Goal: Browse casually

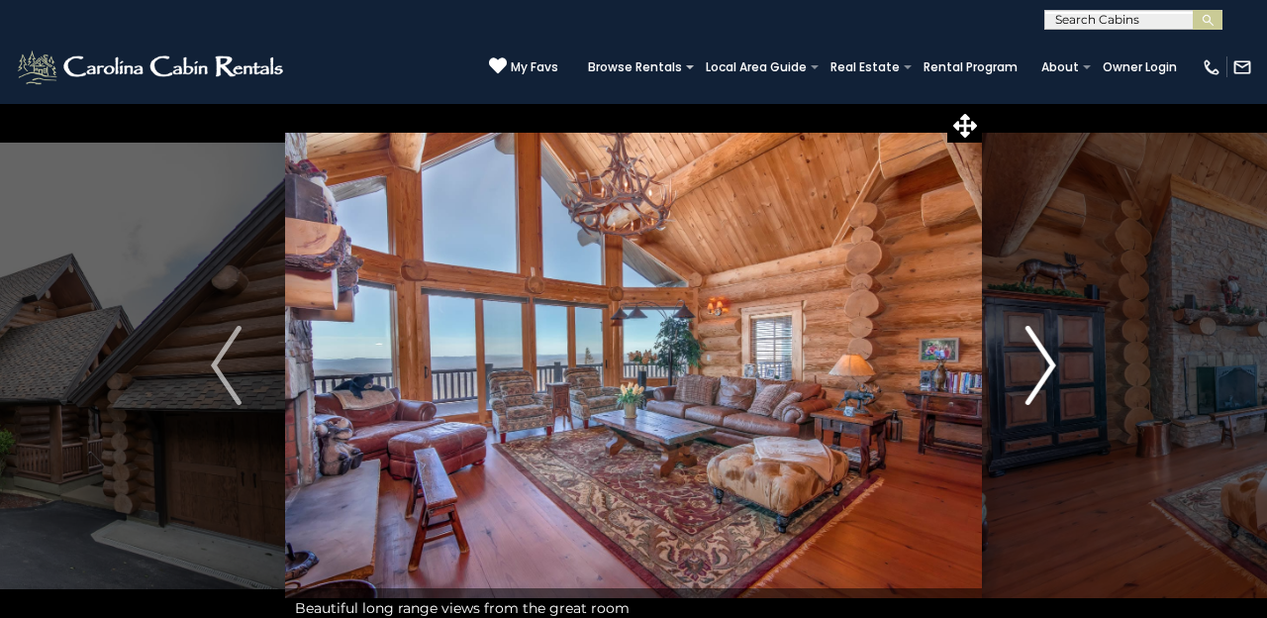
click at [1039, 357] on img "Next" at bounding box center [1040, 365] width 30 height 79
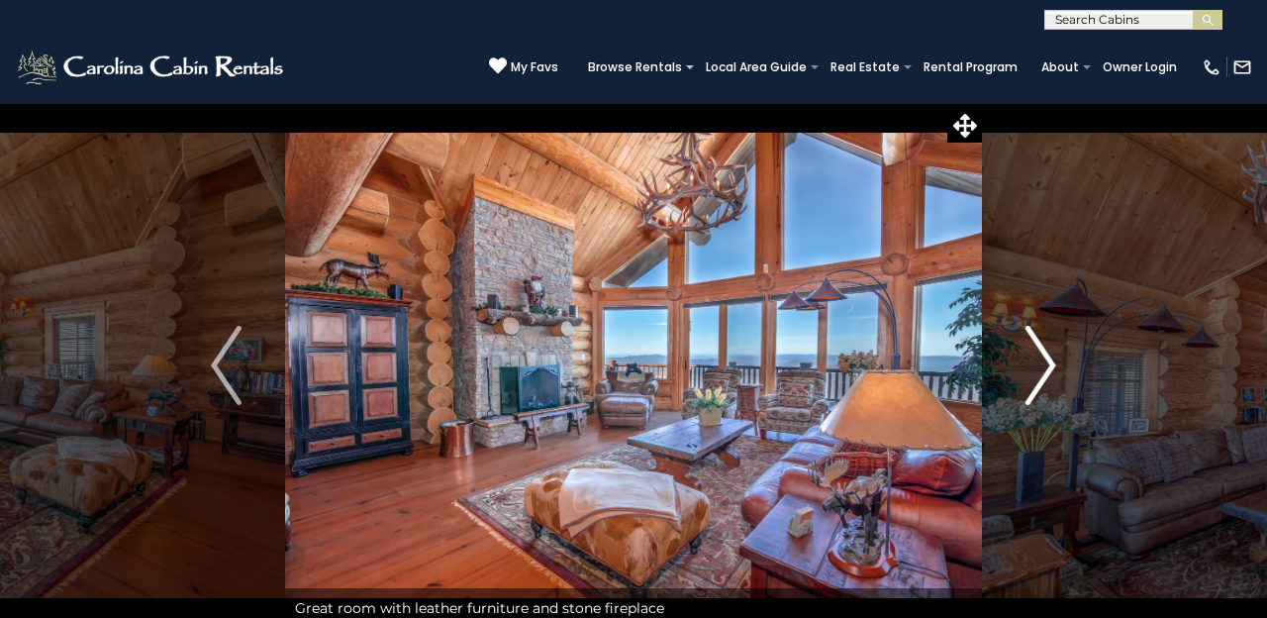
click at [1039, 357] on img "Next" at bounding box center [1040, 365] width 30 height 79
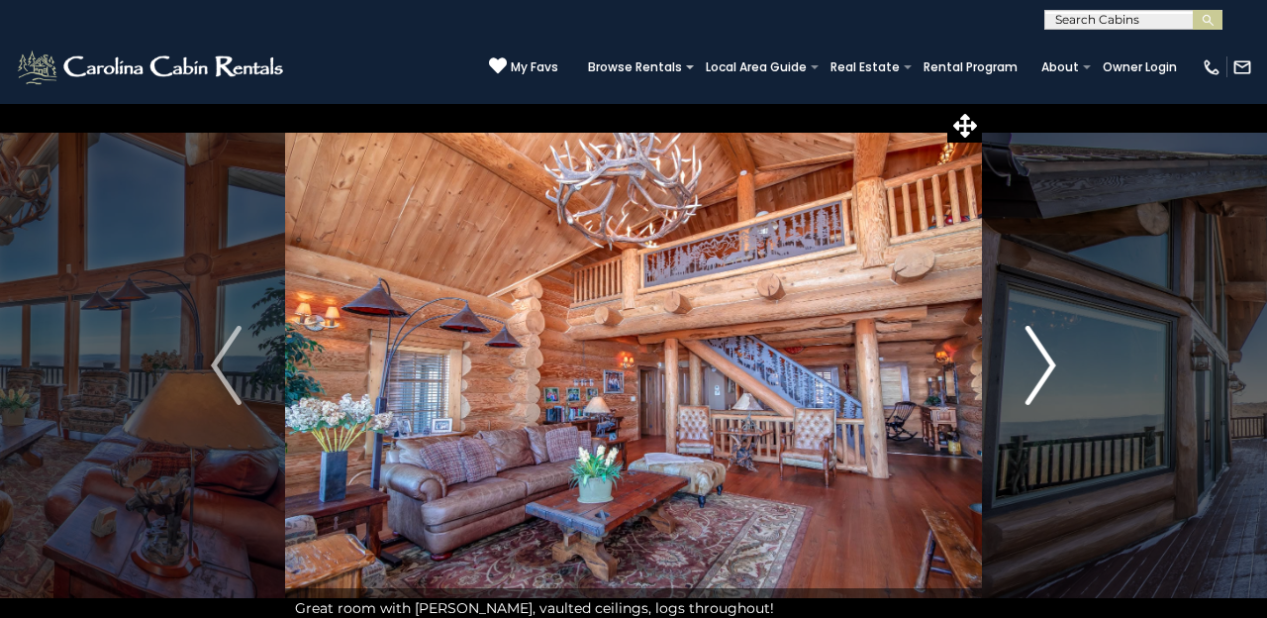
click at [1039, 357] on img "Next" at bounding box center [1040, 365] width 30 height 79
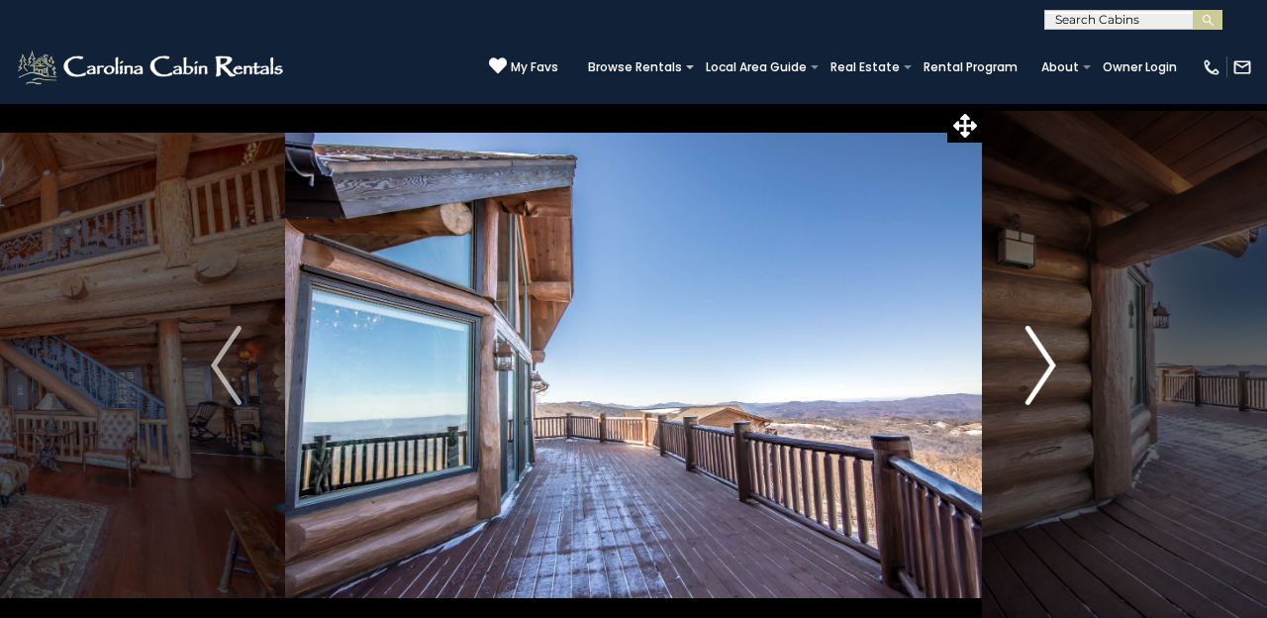
click at [1039, 357] on img "Next" at bounding box center [1040, 365] width 30 height 79
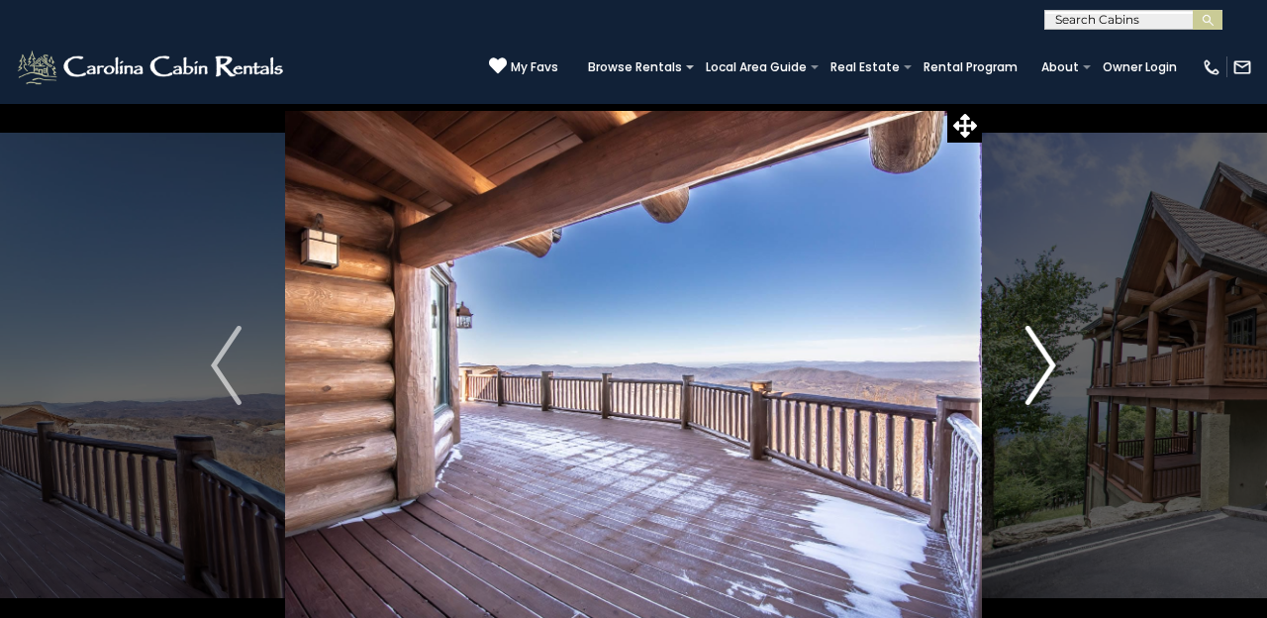
click at [1039, 357] on img "Next" at bounding box center [1040, 365] width 30 height 79
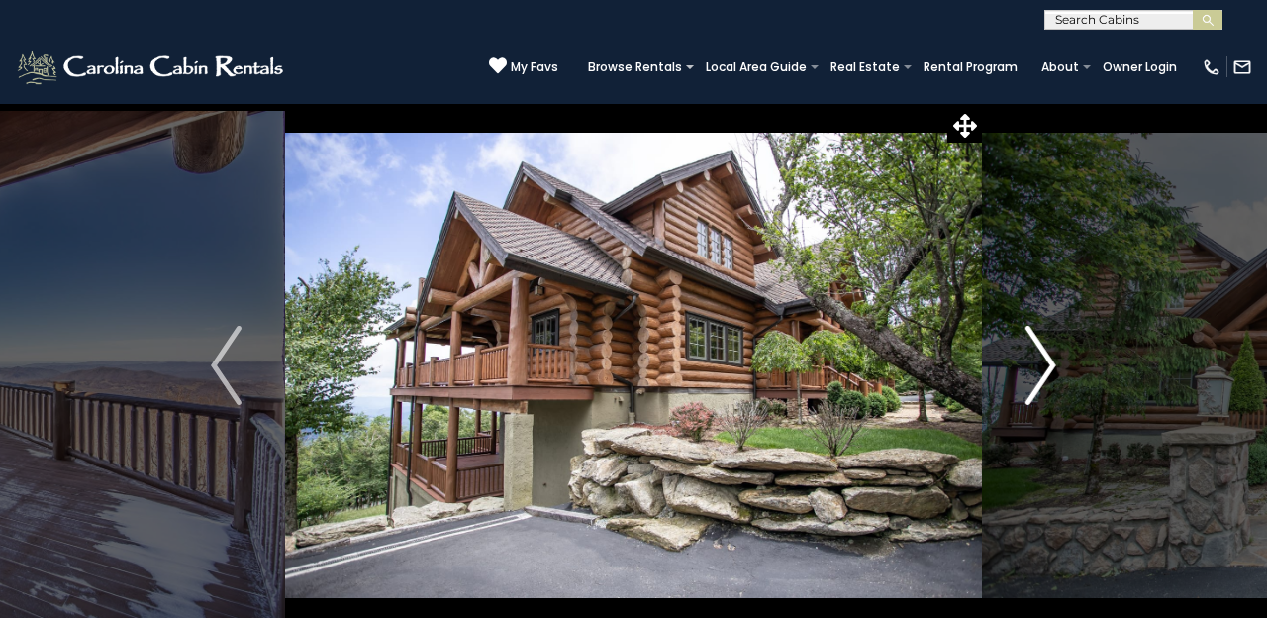
click at [1039, 357] on img "Next" at bounding box center [1040, 365] width 30 height 79
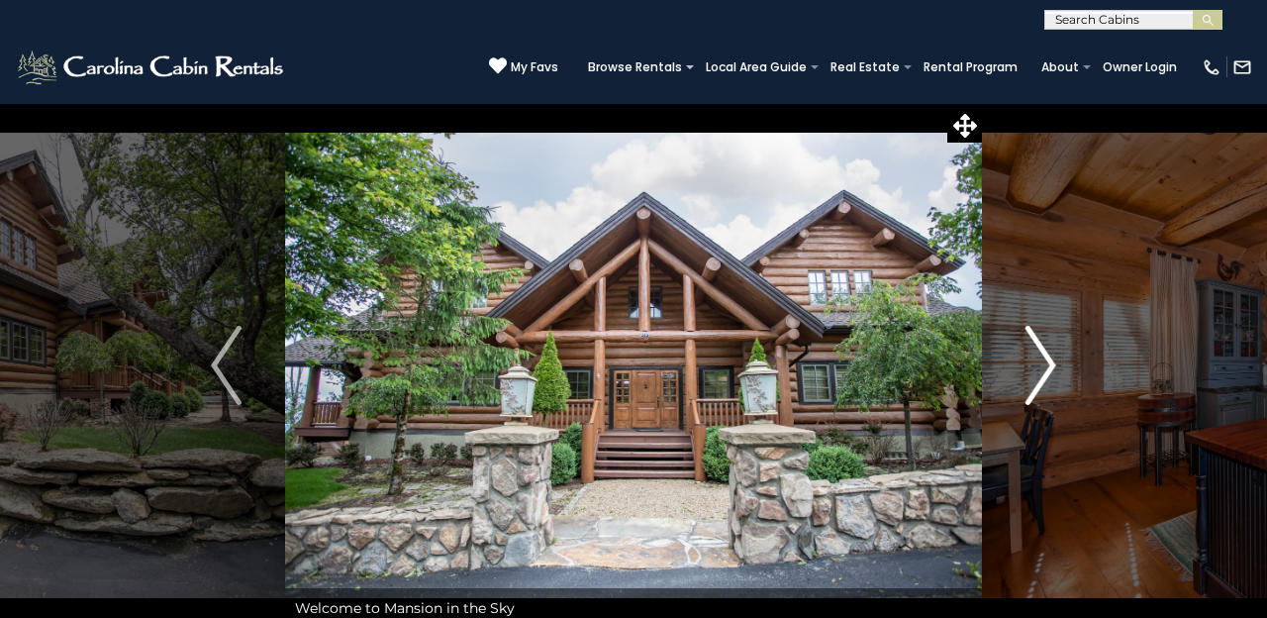
click at [1039, 357] on img "Next" at bounding box center [1040, 365] width 30 height 79
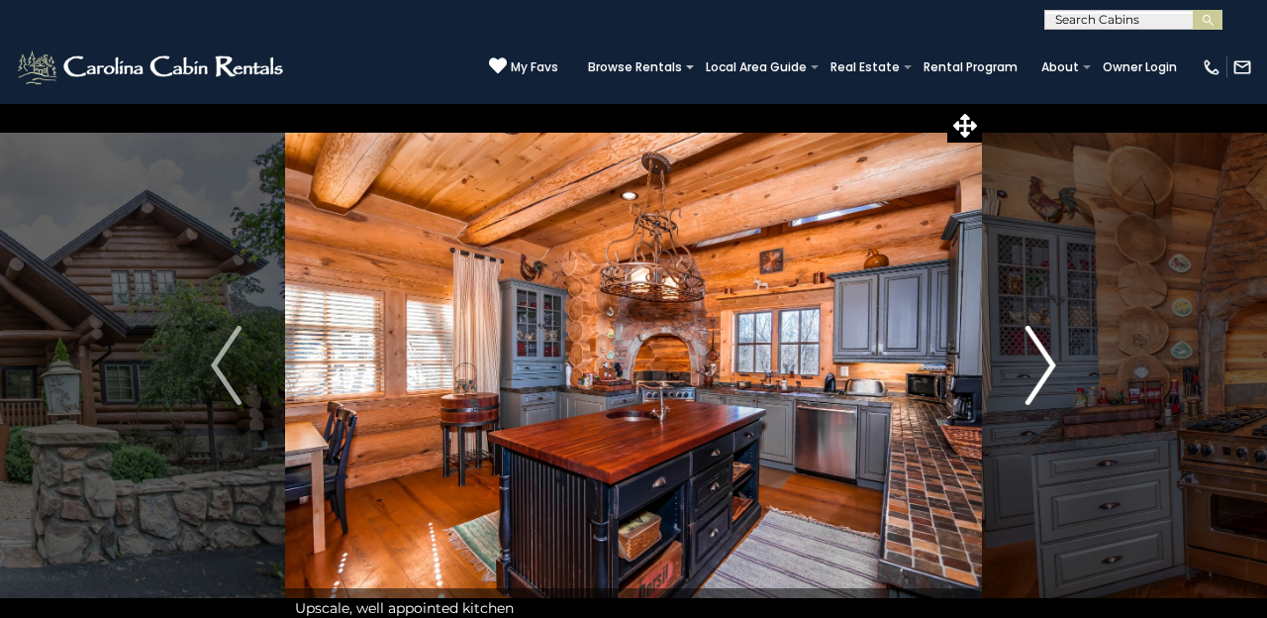
click at [1039, 357] on img "Next" at bounding box center [1040, 365] width 30 height 79
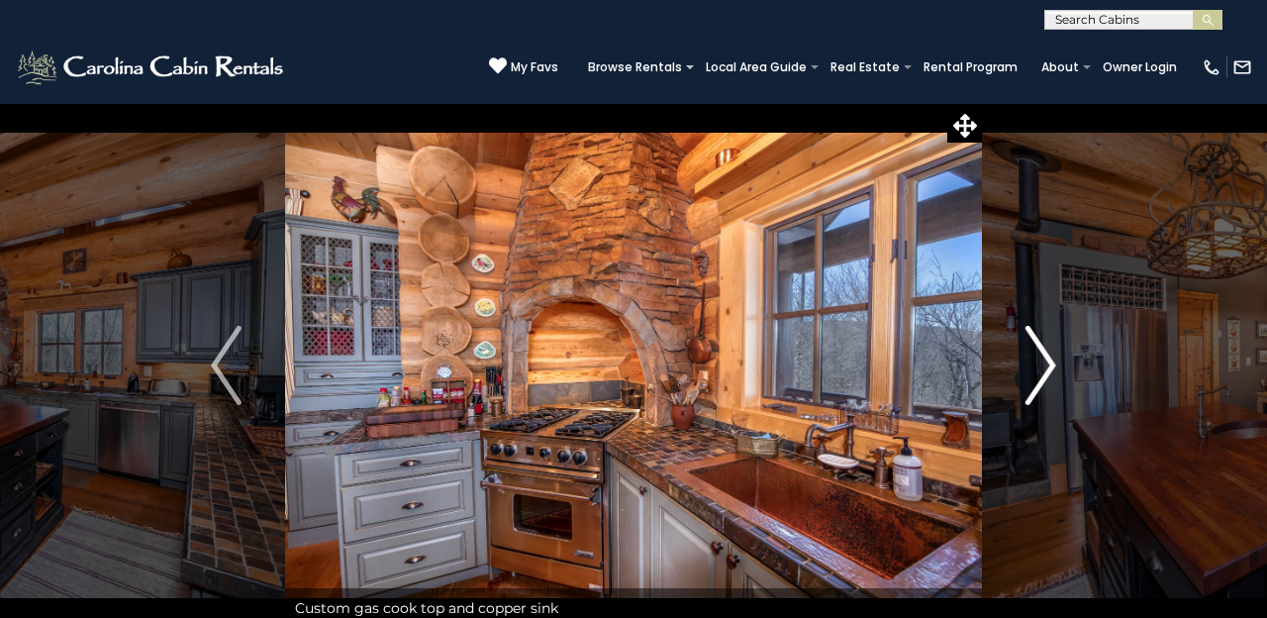
click at [1039, 357] on img "Next" at bounding box center [1040, 365] width 30 height 79
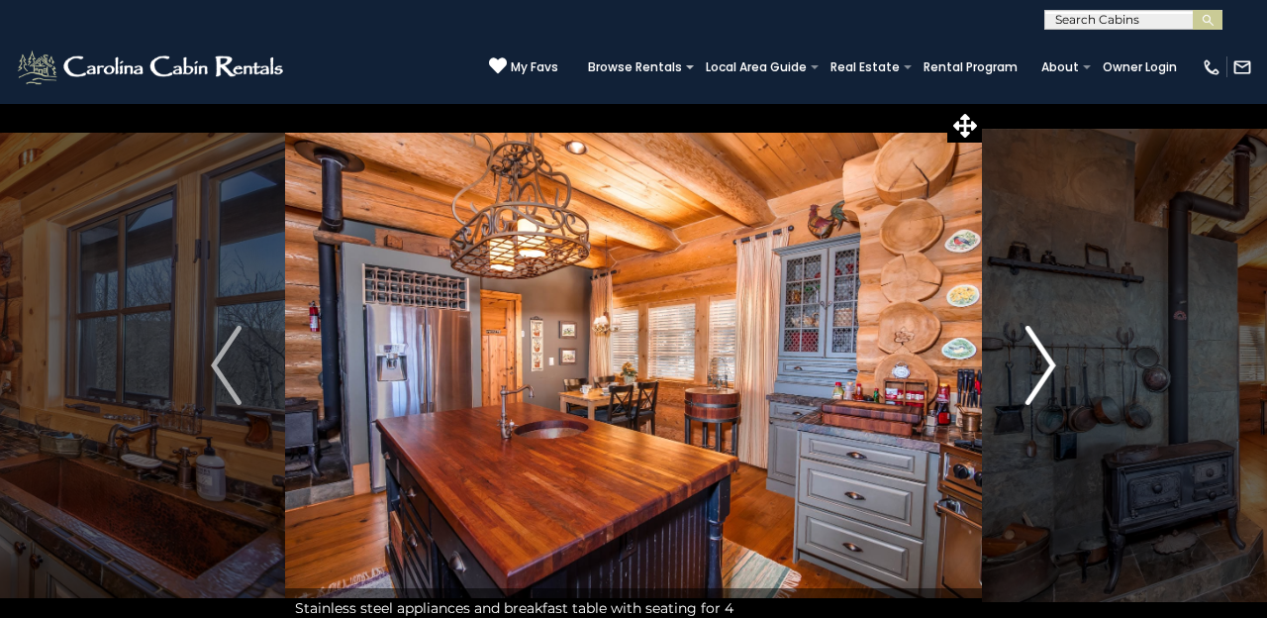
click at [1039, 357] on img "Next" at bounding box center [1040, 365] width 30 height 79
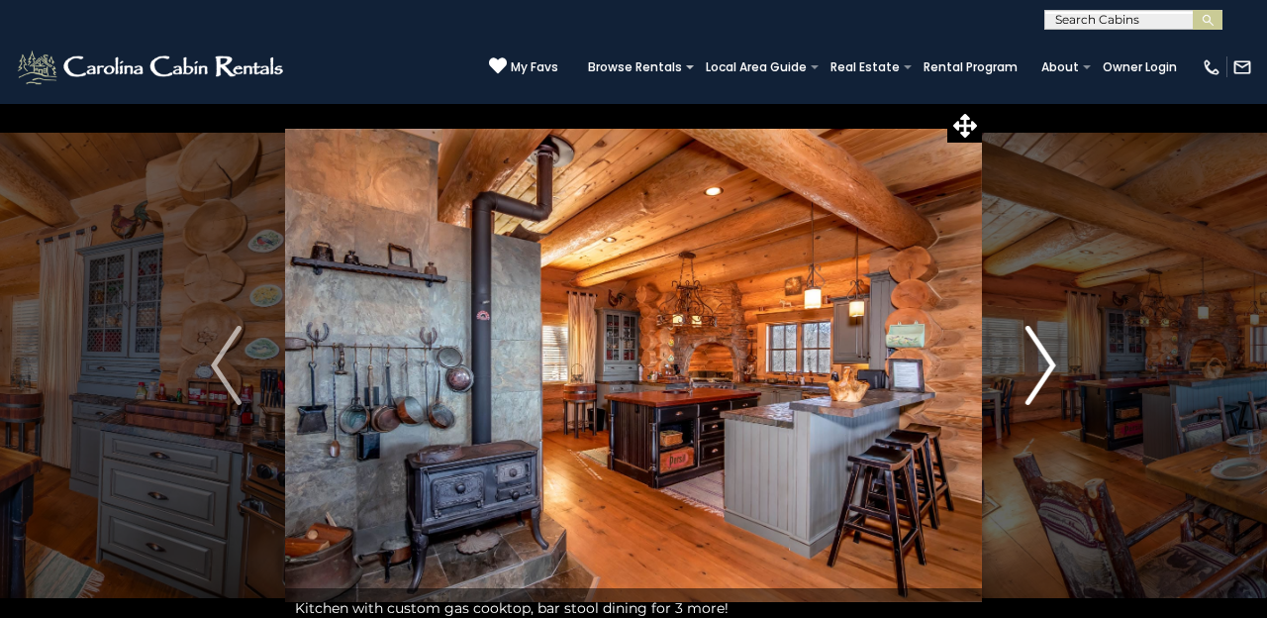
click at [1039, 357] on img "Next" at bounding box center [1040, 365] width 30 height 79
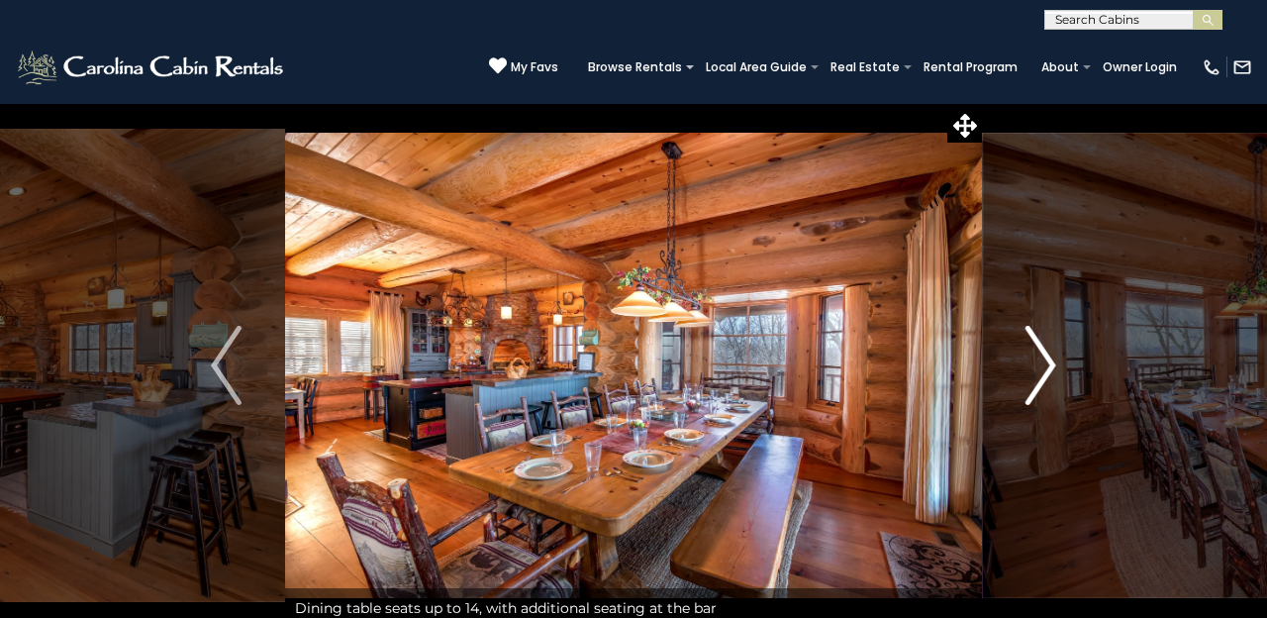
click at [1039, 357] on img "Next" at bounding box center [1040, 365] width 30 height 79
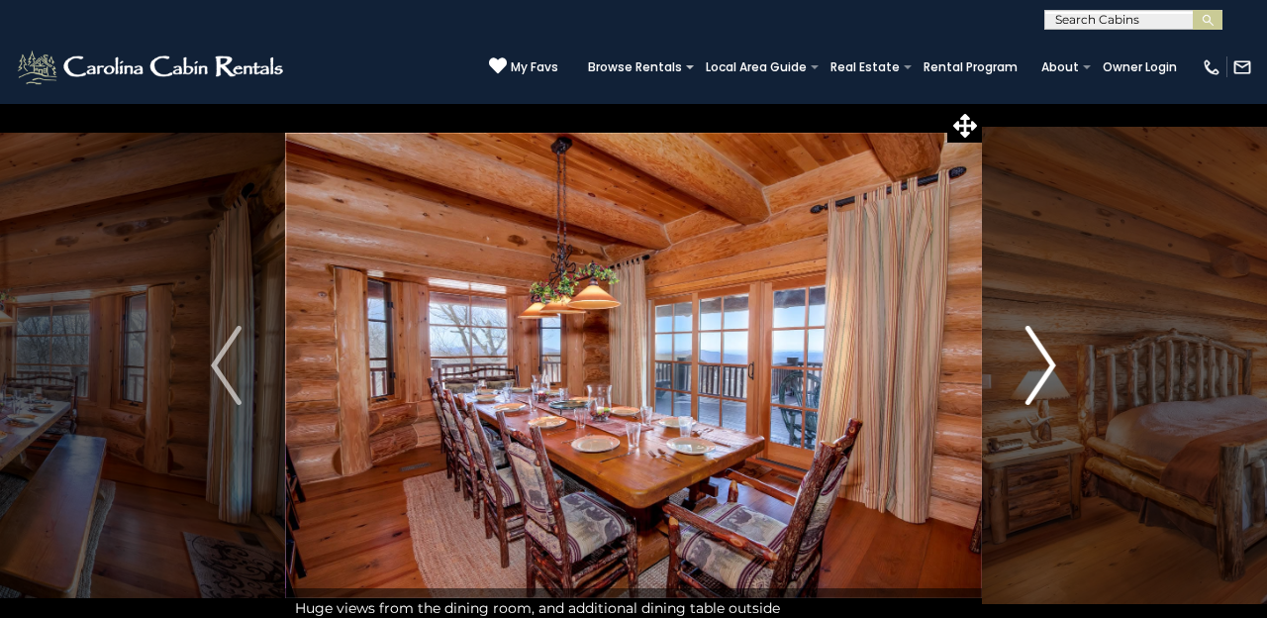
click at [1039, 357] on img "Next" at bounding box center [1040, 365] width 30 height 79
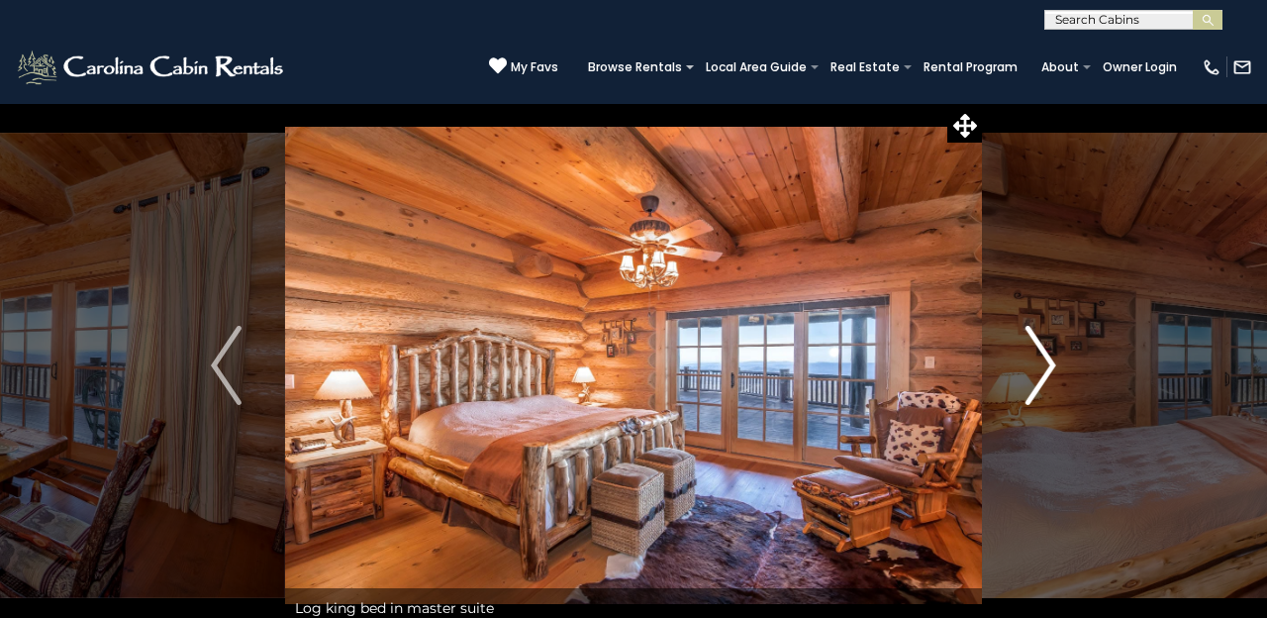
click at [1039, 357] on img "Next" at bounding box center [1040, 365] width 30 height 79
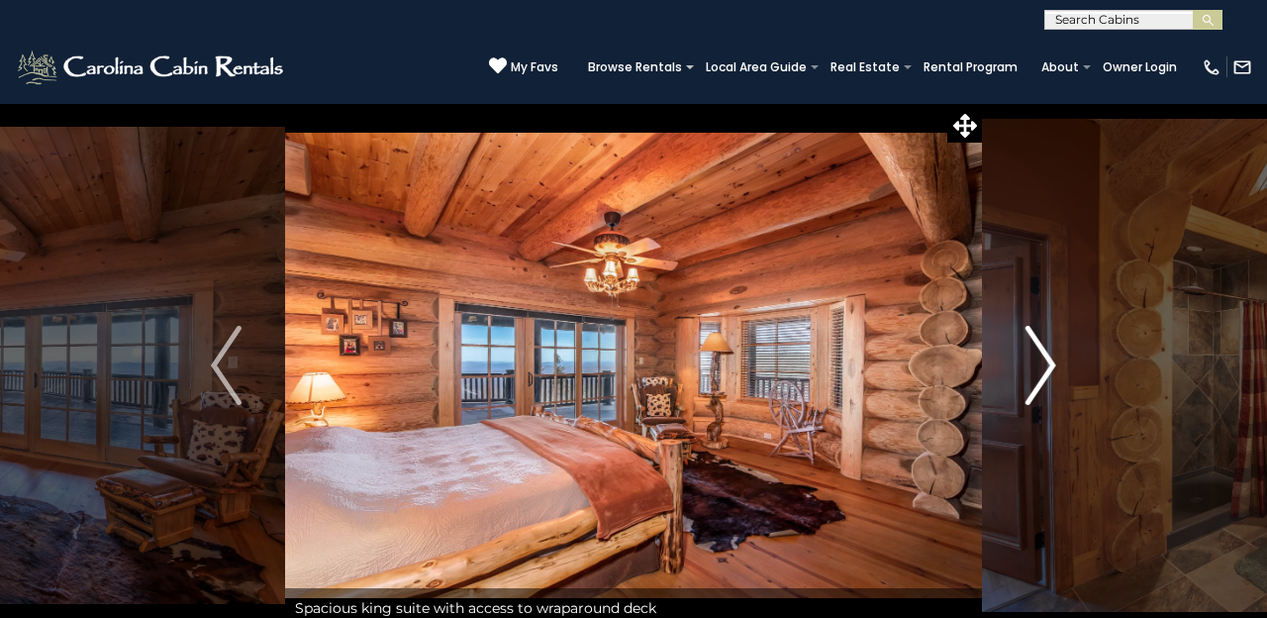
click at [1039, 357] on img "Next" at bounding box center [1040, 365] width 30 height 79
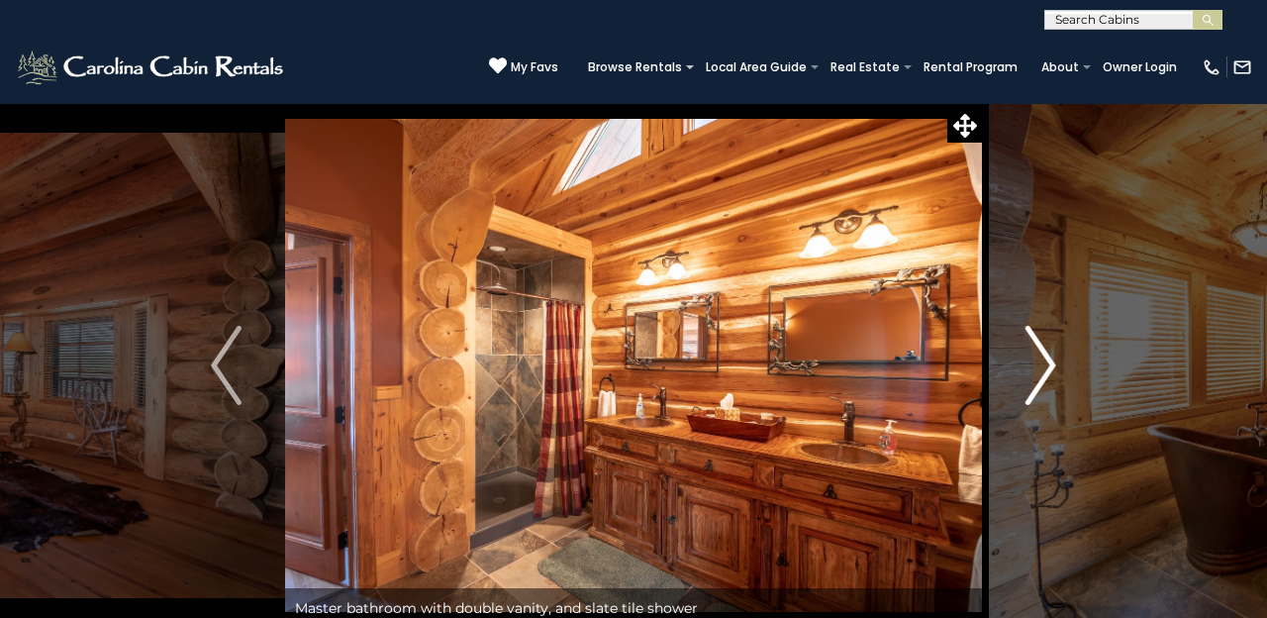
click at [1039, 357] on img "Next" at bounding box center [1040, 365] width 30 height 79
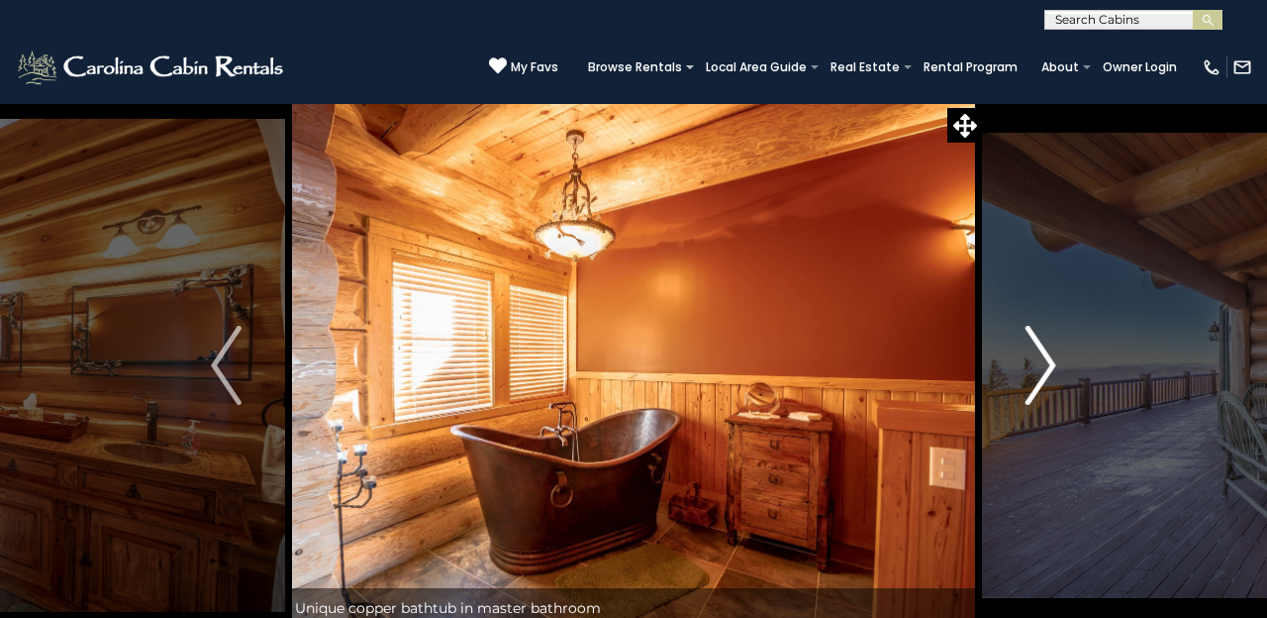
click at [1039, 357] on img "Next" at bounding box center [1040, 365] width 30 height 79
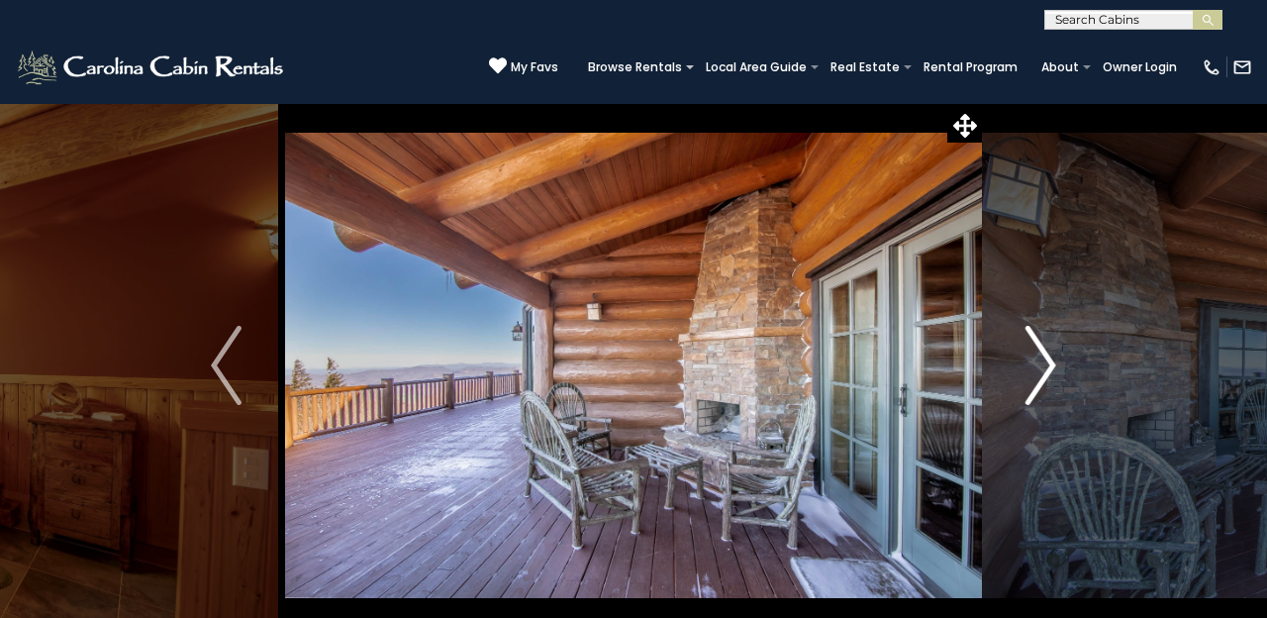
click at [1039, 357] on img "Next" at bounding box center [1040, 365] width 30 height 79
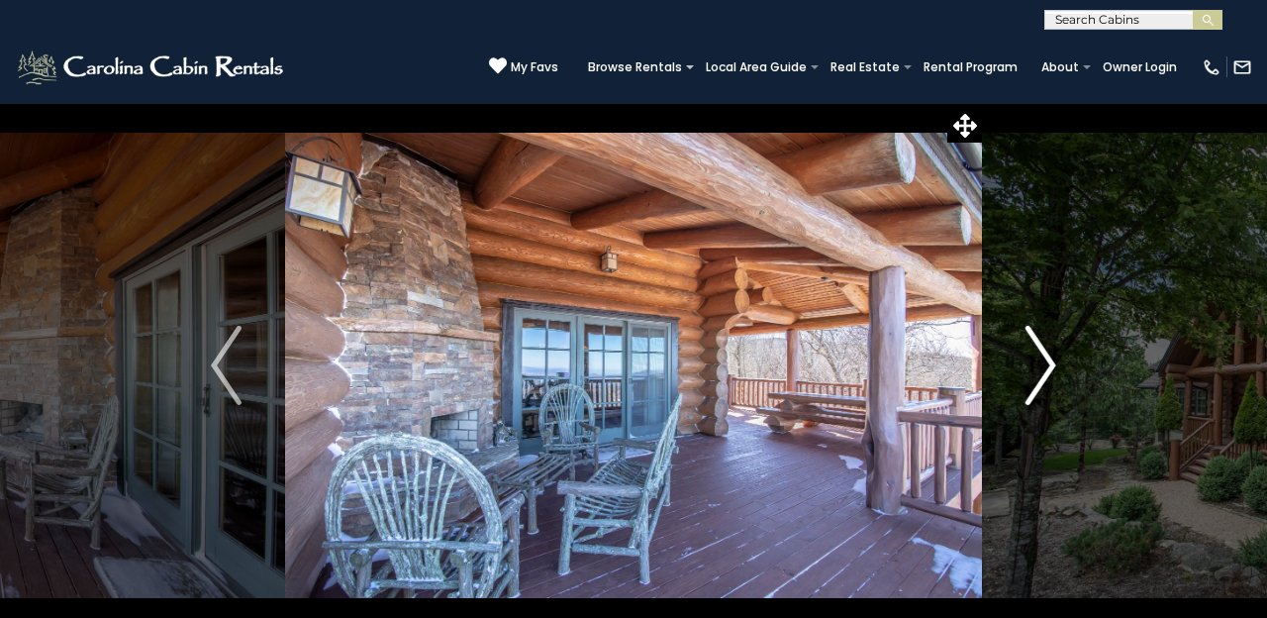
click at [1039, 357] on img "Next" at bounding box center [1040, 365] width 30 height 79
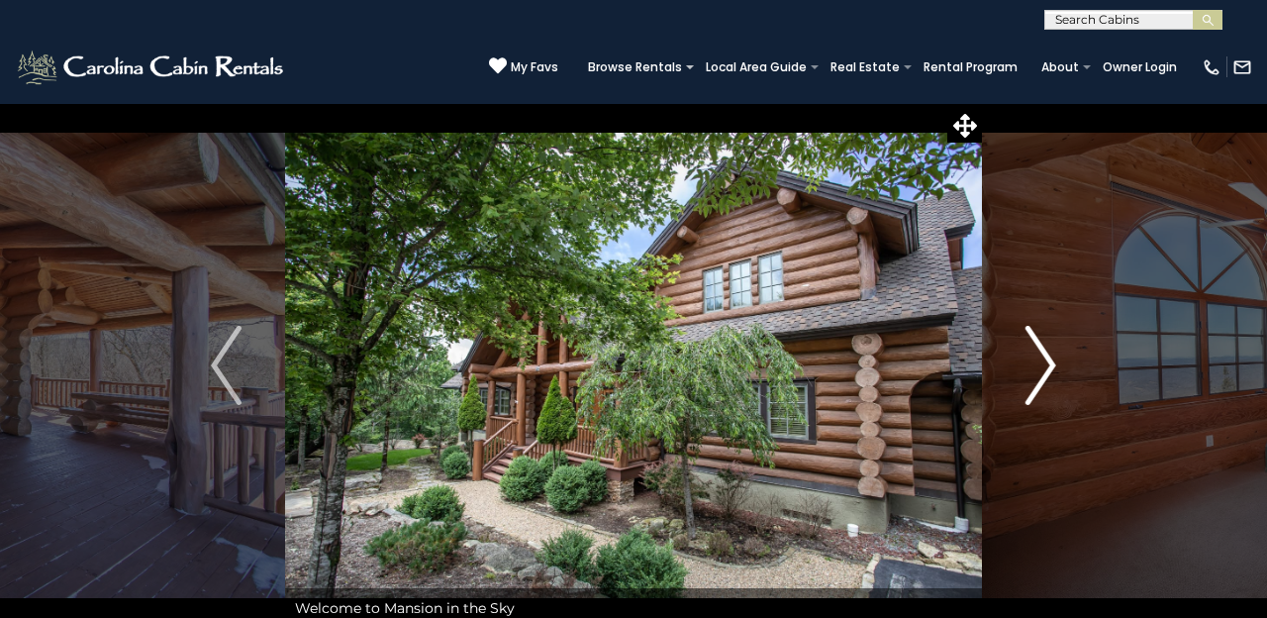
click at [1039, 357] on img "Next" at bounding box center [1040, 365] width 30 height 79
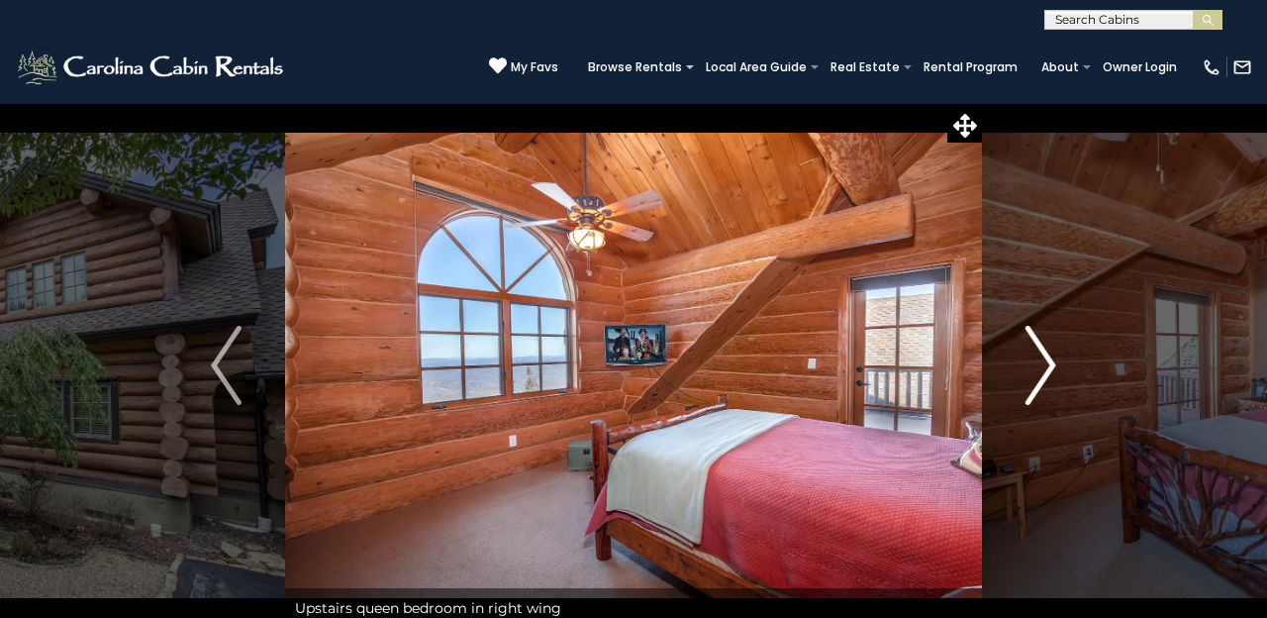
click at [1039, 357] on img "Next" at bounding box center [1040, 365] width 30 height 79
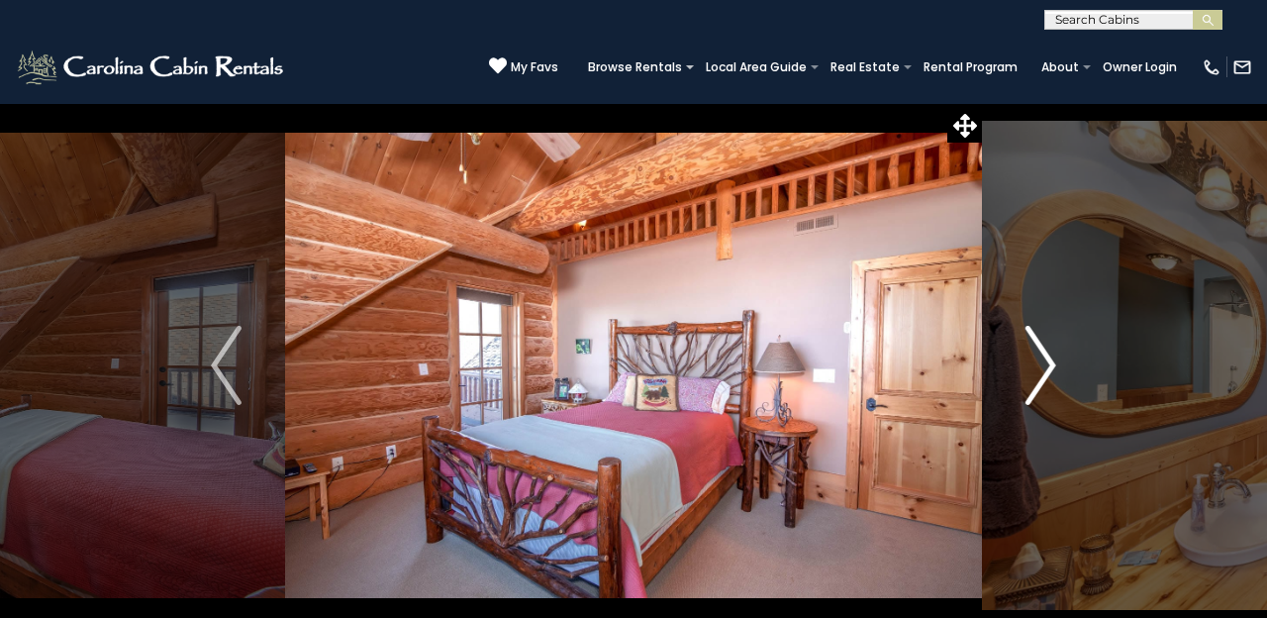
click at [1039, 357] on img "Next" at bounding box center [1040, 365] width 30 height 79
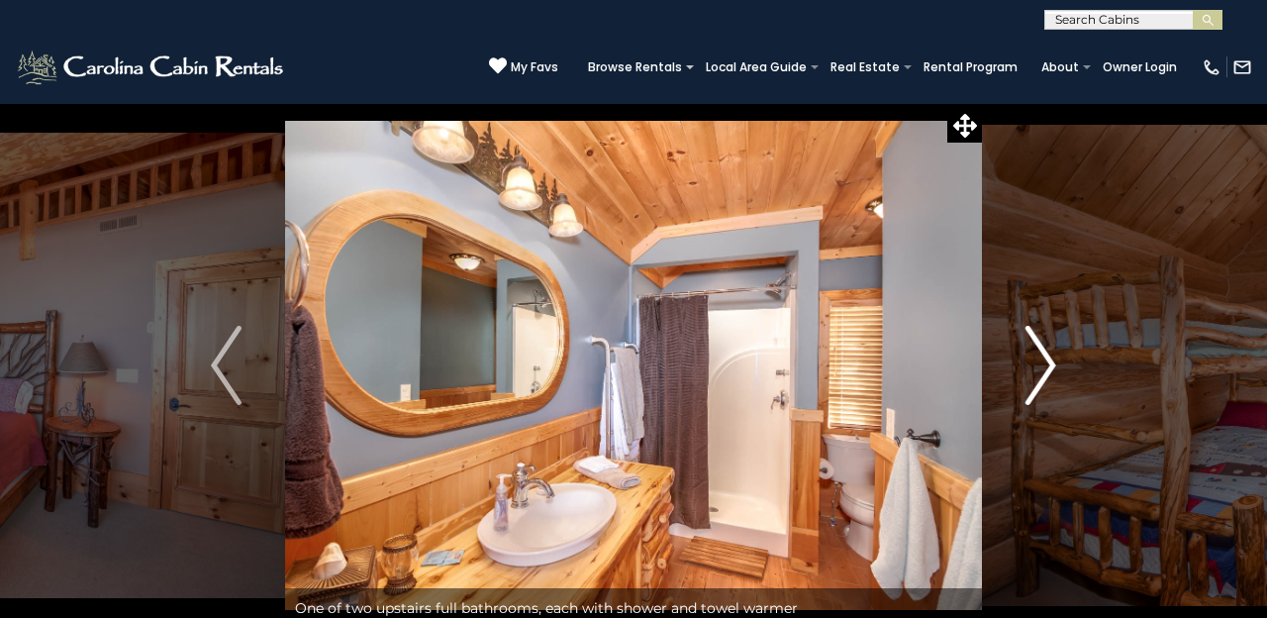
click at [1039, 357] on img "Next" at bounding box center [1040, 365] width 30 height 79
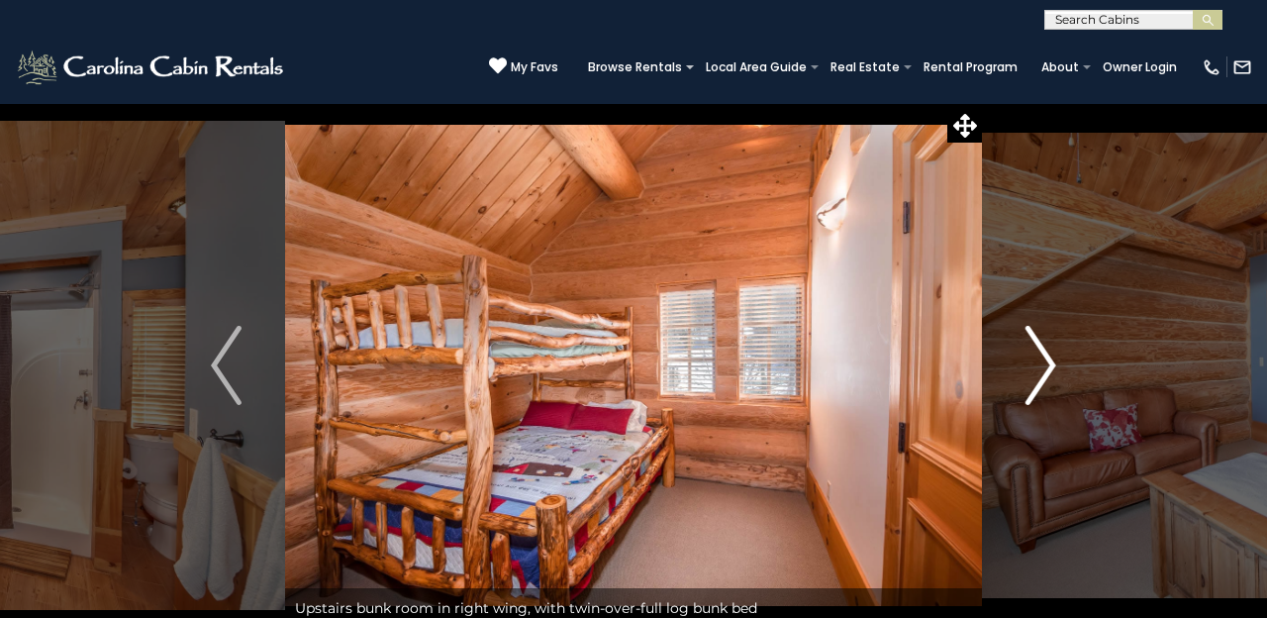
click at [1039, 357] on img "Next" at bounding box center [1040, 365] width 30 height 79
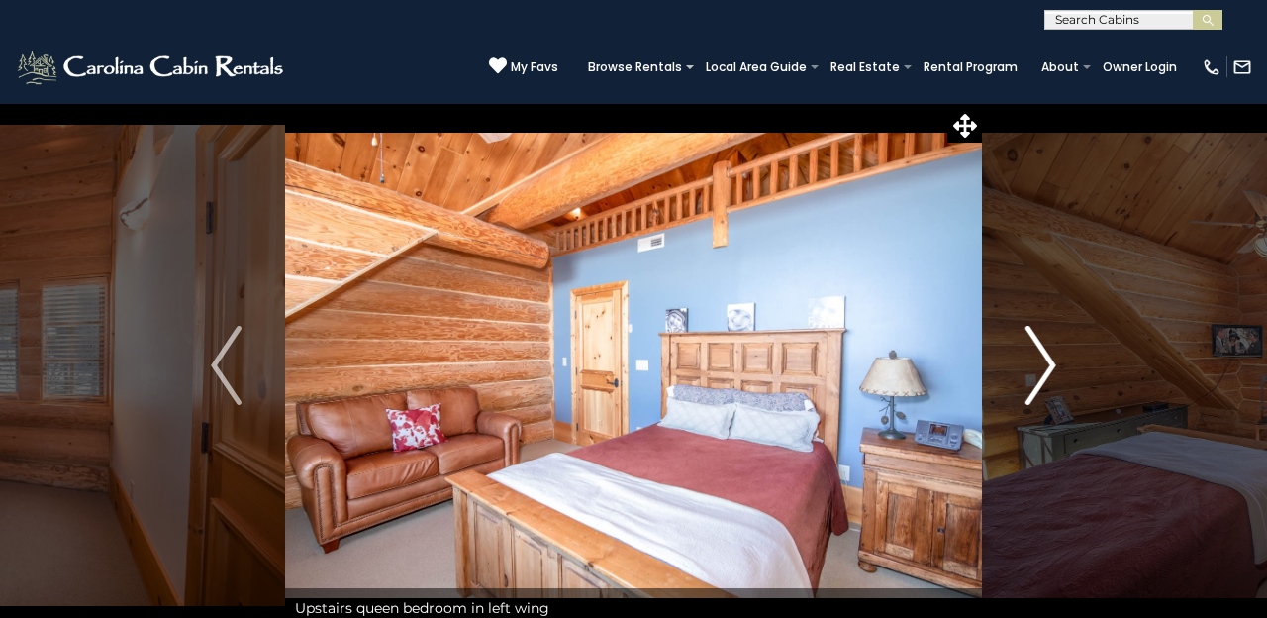
click at [1039, 357] on img "Next" at bounding box center [1040, 365] width 30 height 79
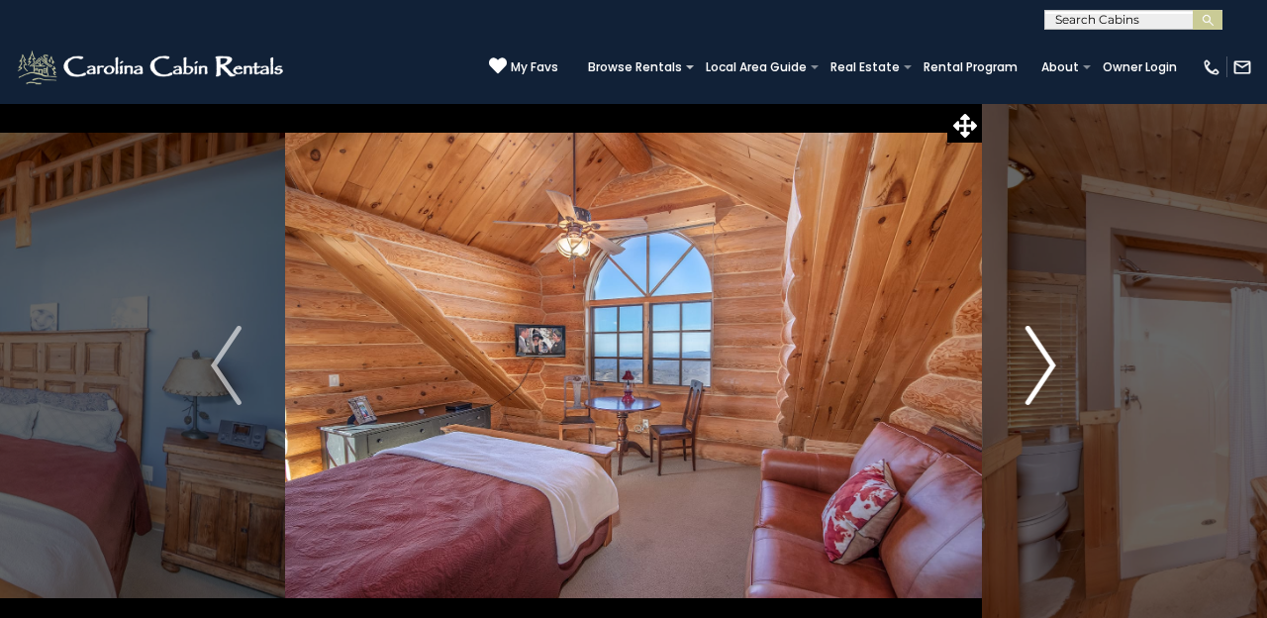
click at [1039, 357] on img "Next" at bounding box center [1040, 365] width 30 height 79
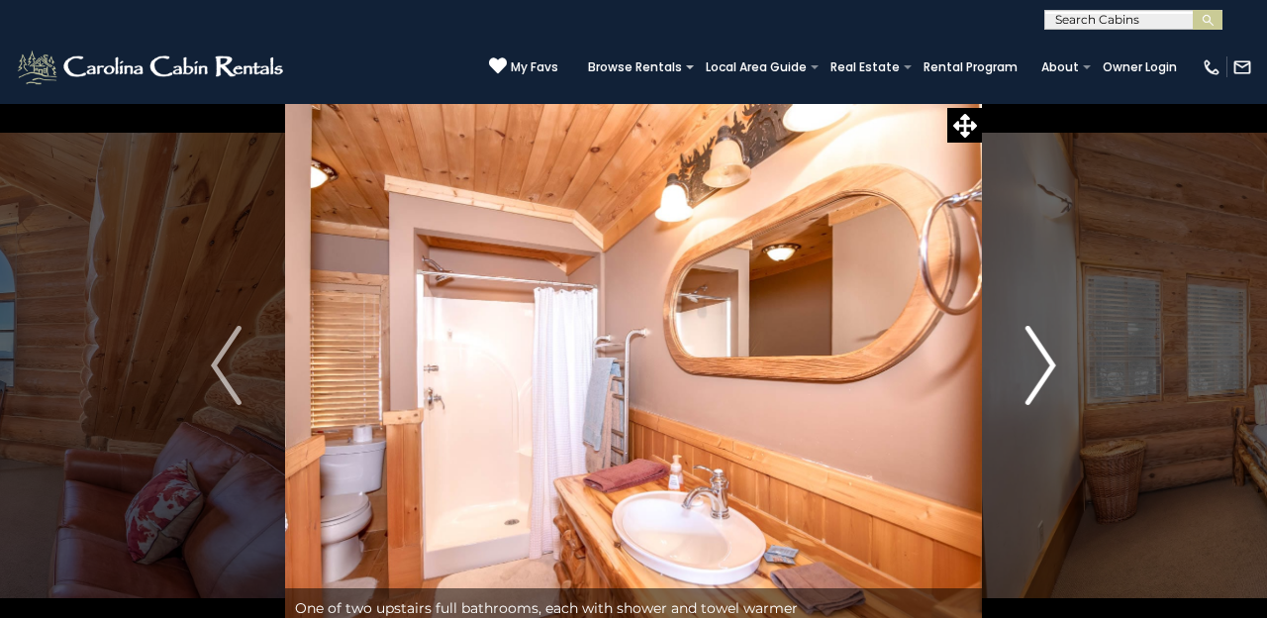
click at [1039, 357] on img "Next" at bounding box center [1040, 365] width 30 height 79
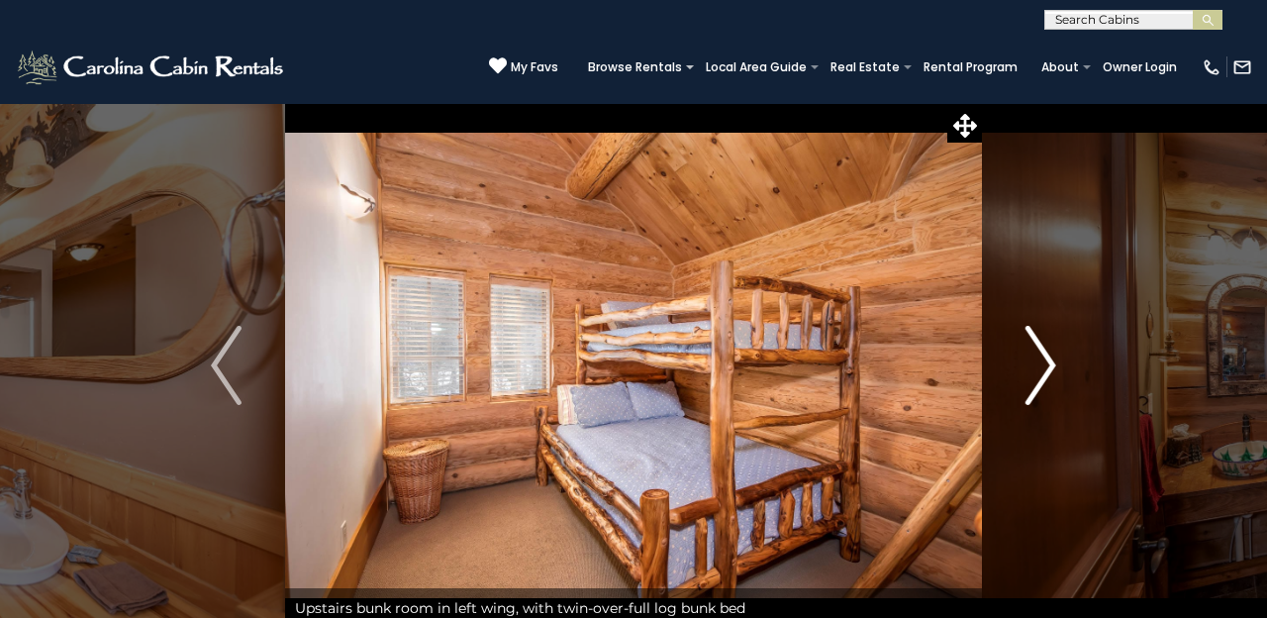
click at [1039, 357] on img "Next" at bounding box center [1040, 365] width 30 height 79
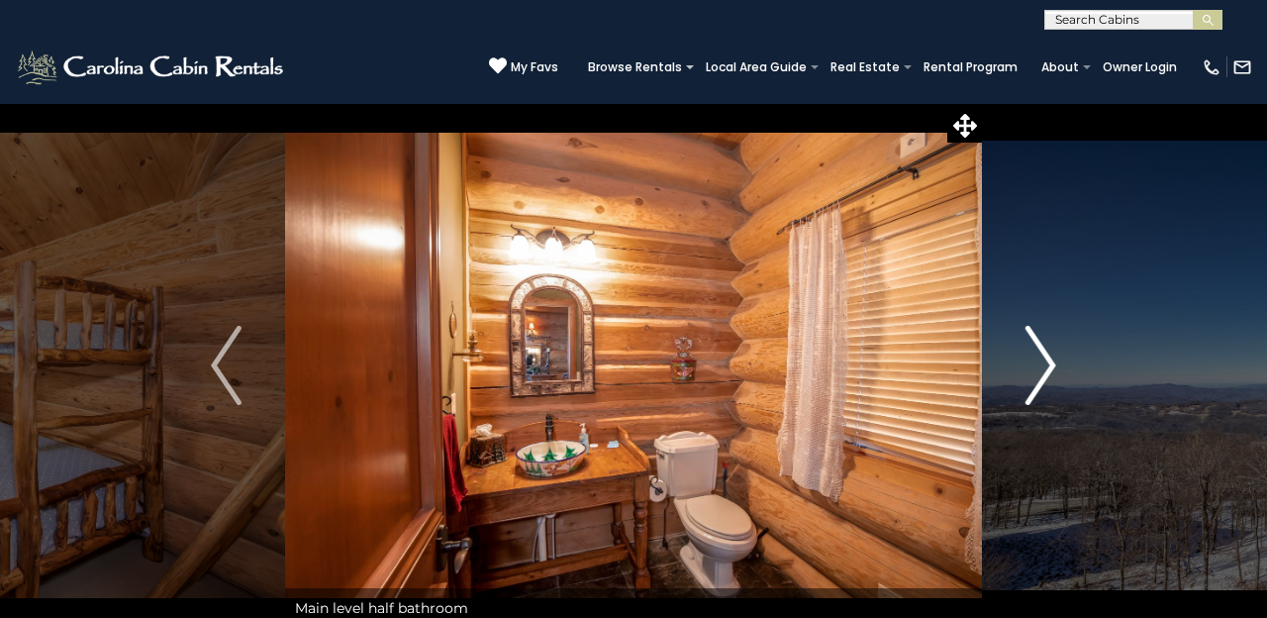
click at [1039, 357] on img "Next" at bounding box center [1040, 365] width 30 height 79
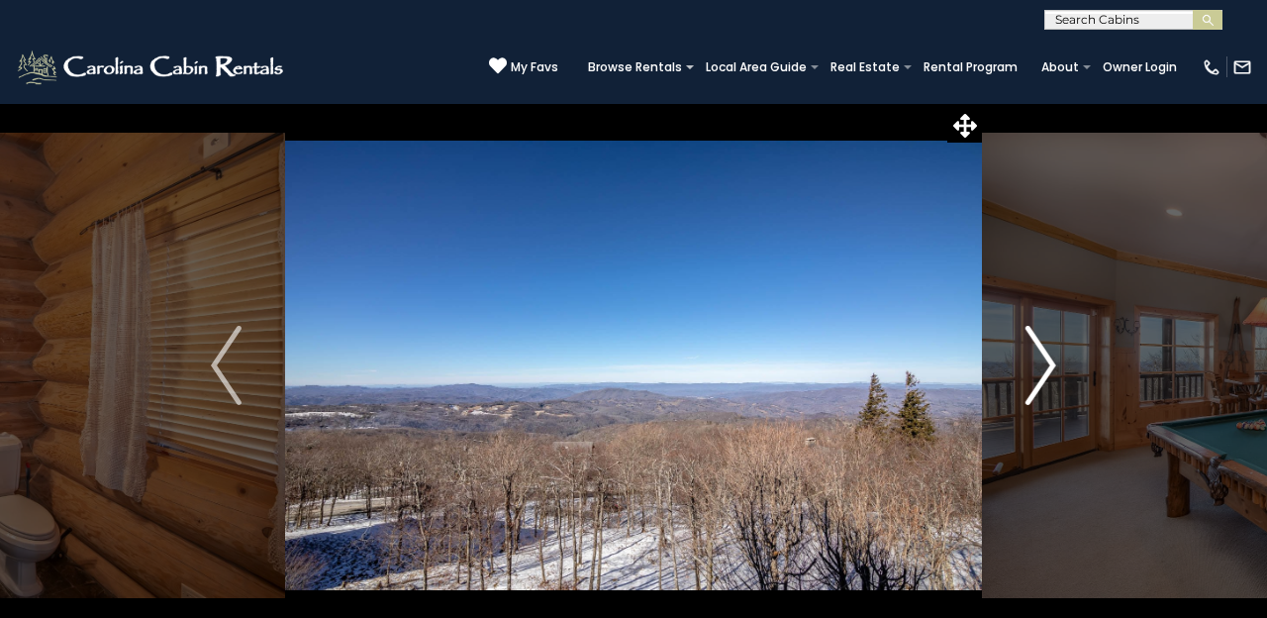
click at [1042, 357] on img "Next" at bounding box center [1040, 365] width 30 height 79
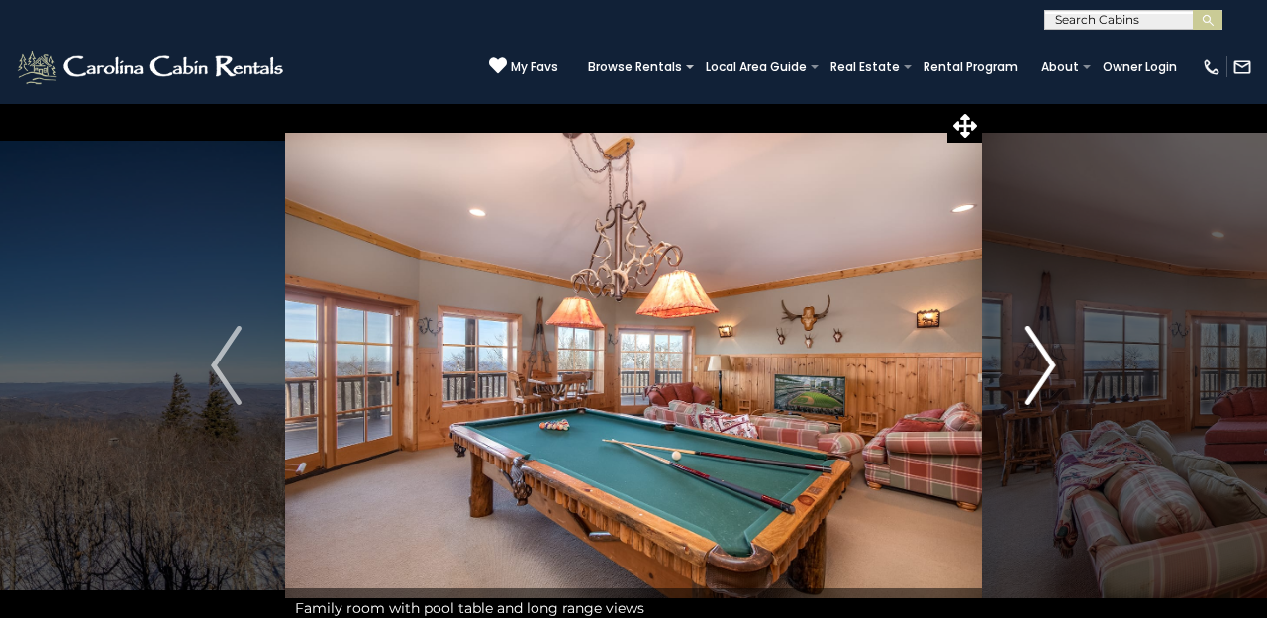
click at [1042, 357] on img "Next" at bounding box center [1040, 365] width 30 height 79
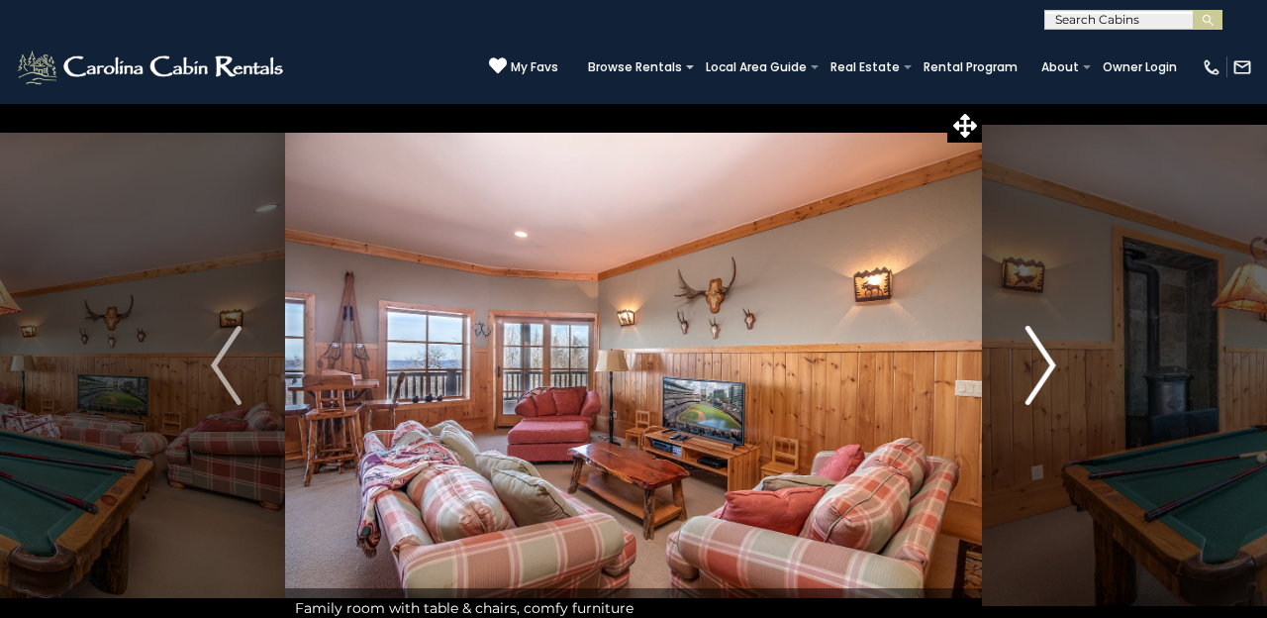
click at [1042, 362] on img "Next" at bounding box center [1040, 365] width 30 height 79
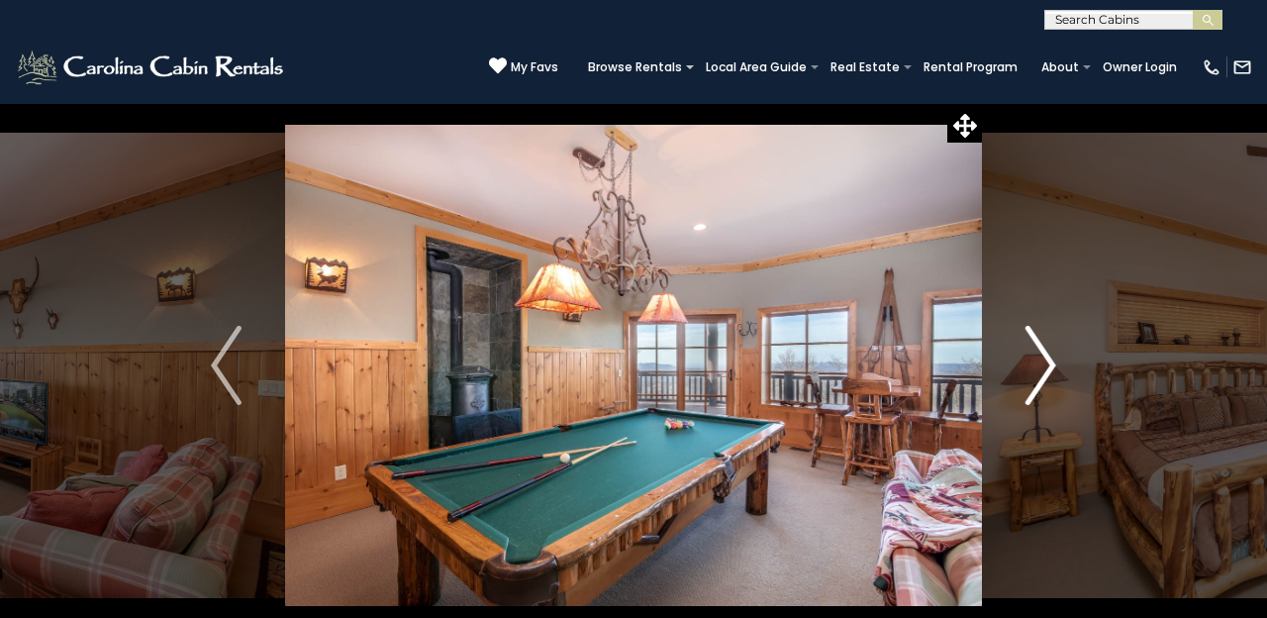
click at [1042, 362] on img "Next" at bounding box center [1040, 365] width 30 height 79
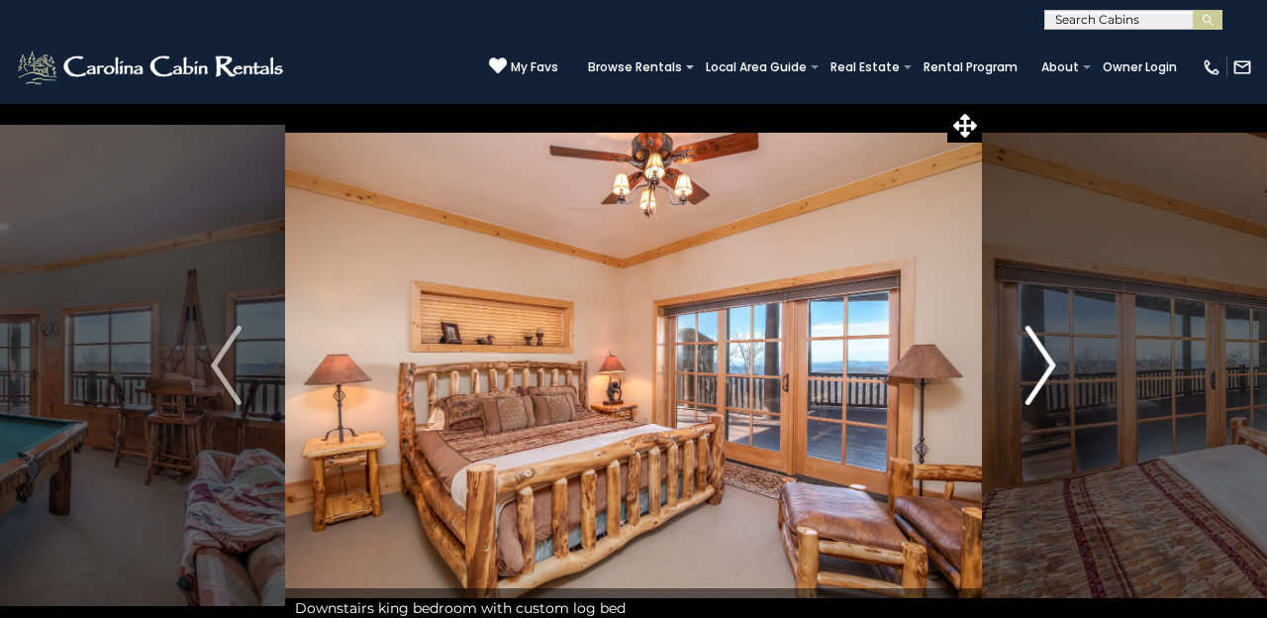
click at [1042, 362] on img "Next" at bounding box center [1040, 365] width 30 height 79
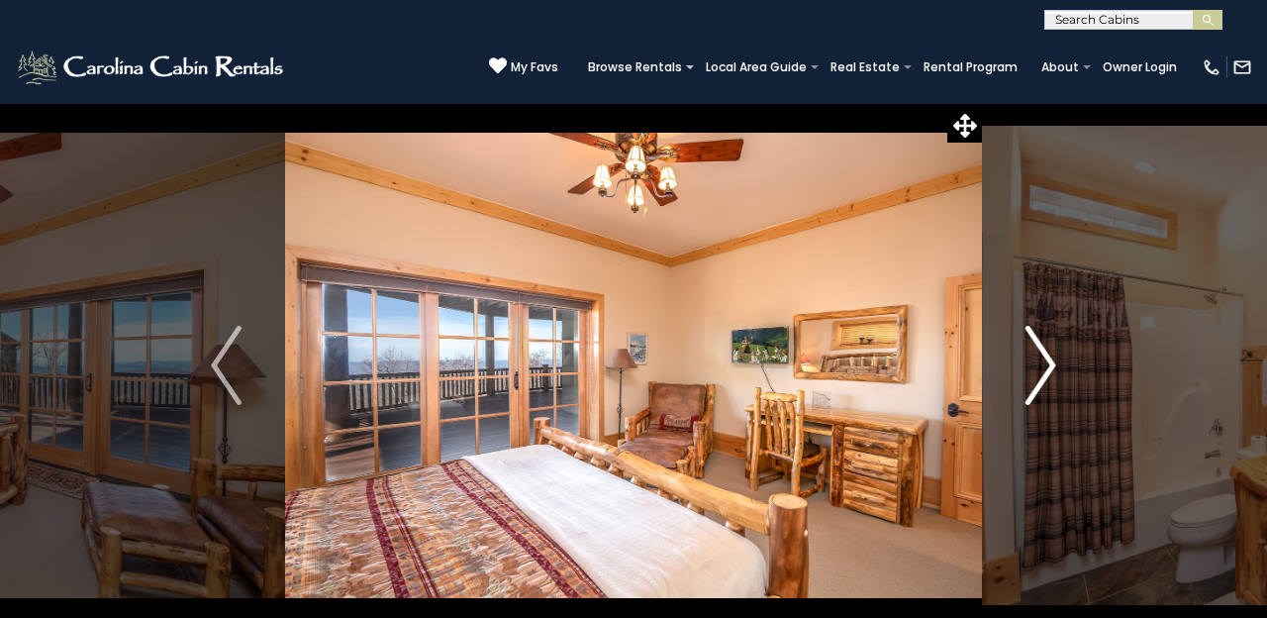
click at [1042, 362] on img "Next" at bounding box center [1040, 365] width 30 height 79
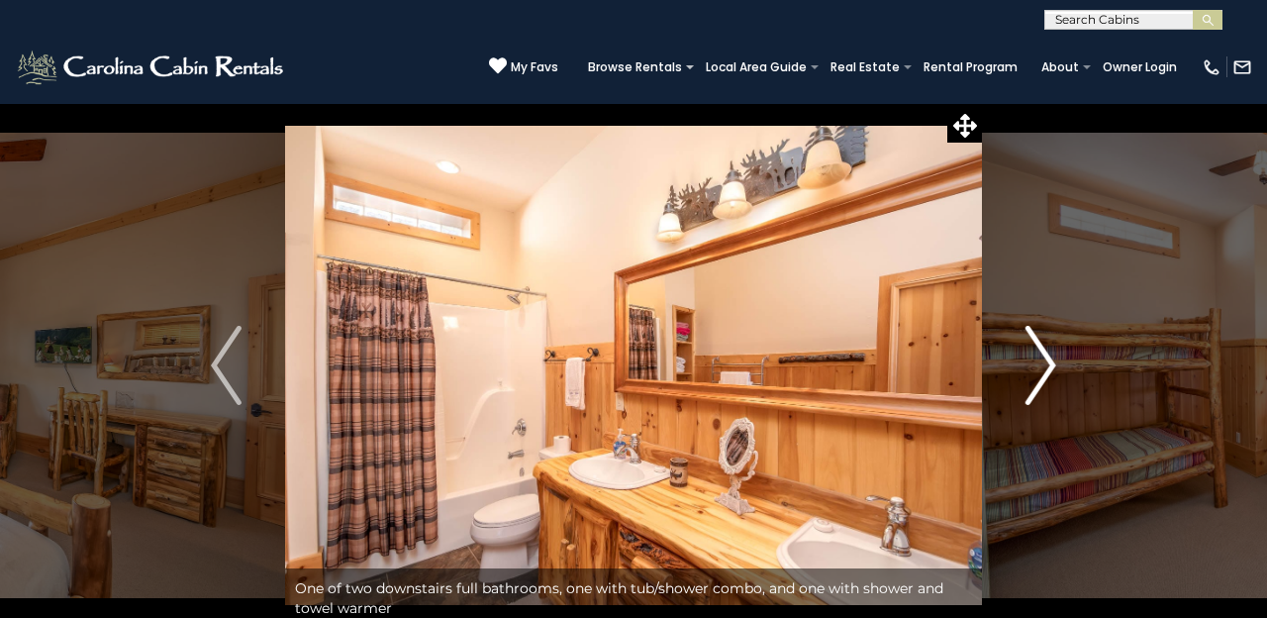
click at [1042, 362] on img "Next" at bounding box center [1040, 365] width 30 height 79
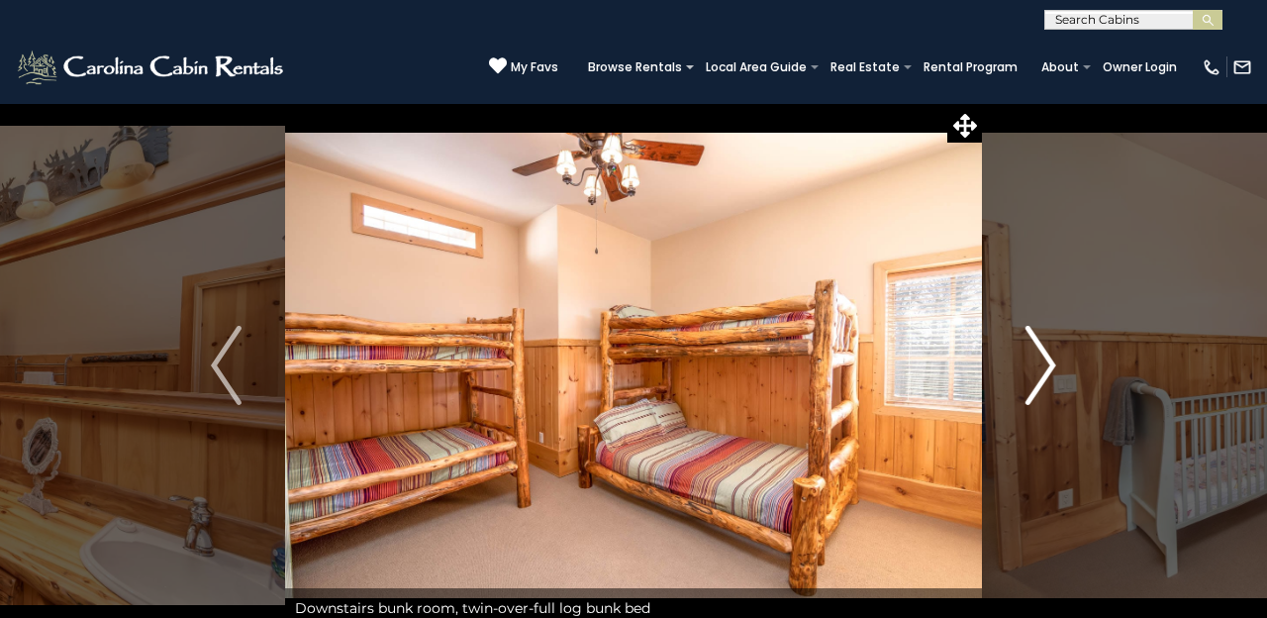
click at [1042, 362] on img "Next" at bounding box center [1040, 365] width 30 height 79
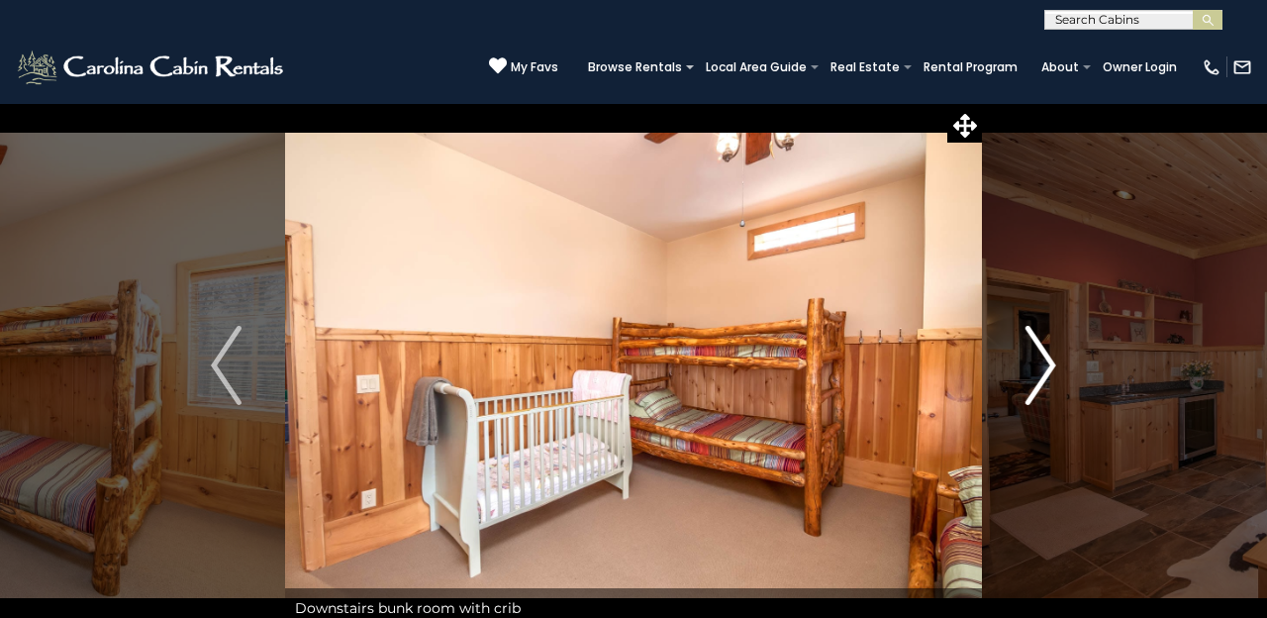
click at [1042, 362] on img "Next" at bounding box center [1040, 365] width 30 height 79
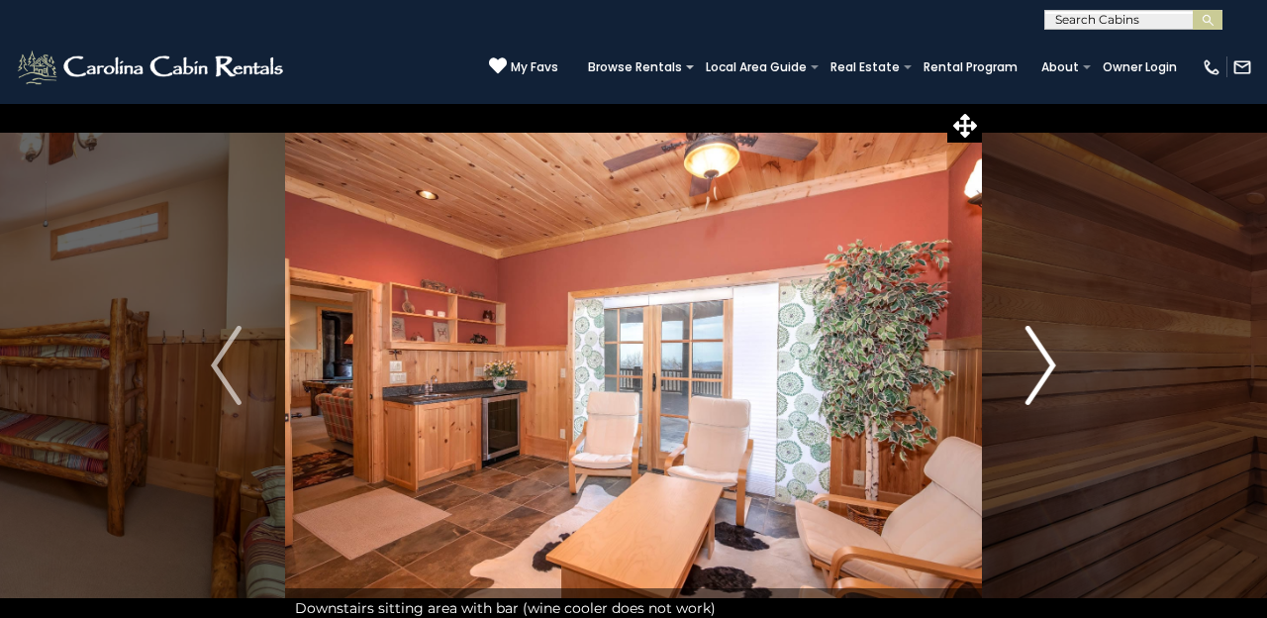
click at [1042, 362] on img "Next" at bounding box center [1040, 365] width 30 height 79
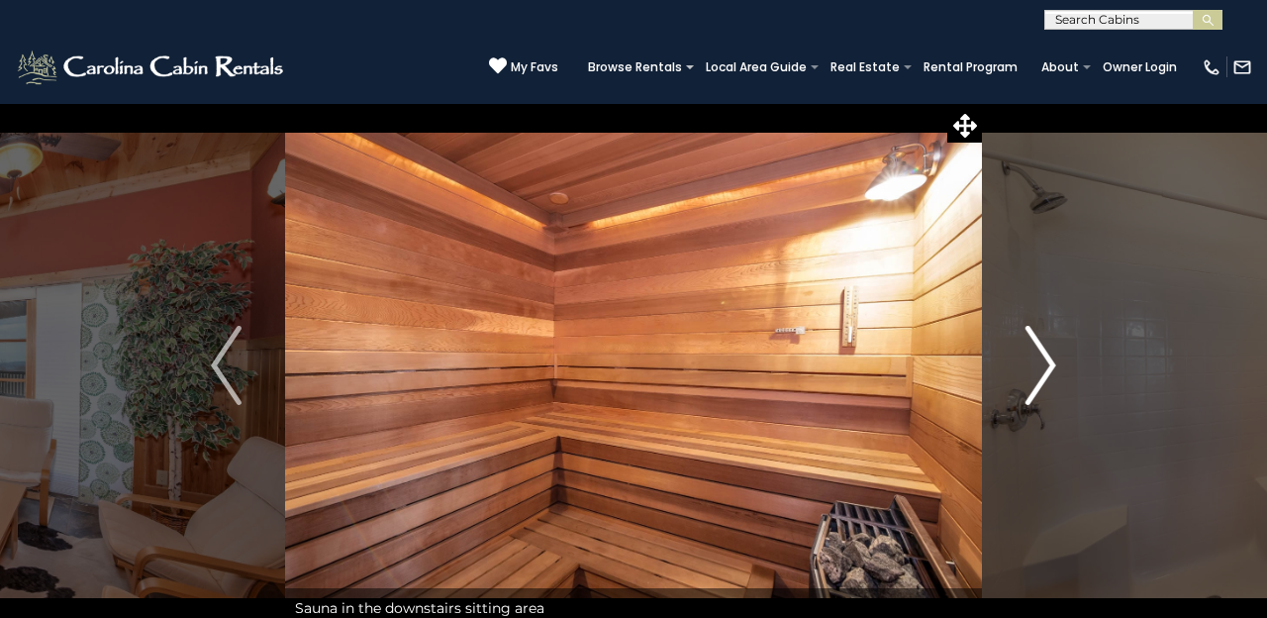
click at [1042, 362] on img "Next" at bounding box center [1040, 365] width 30 height 79
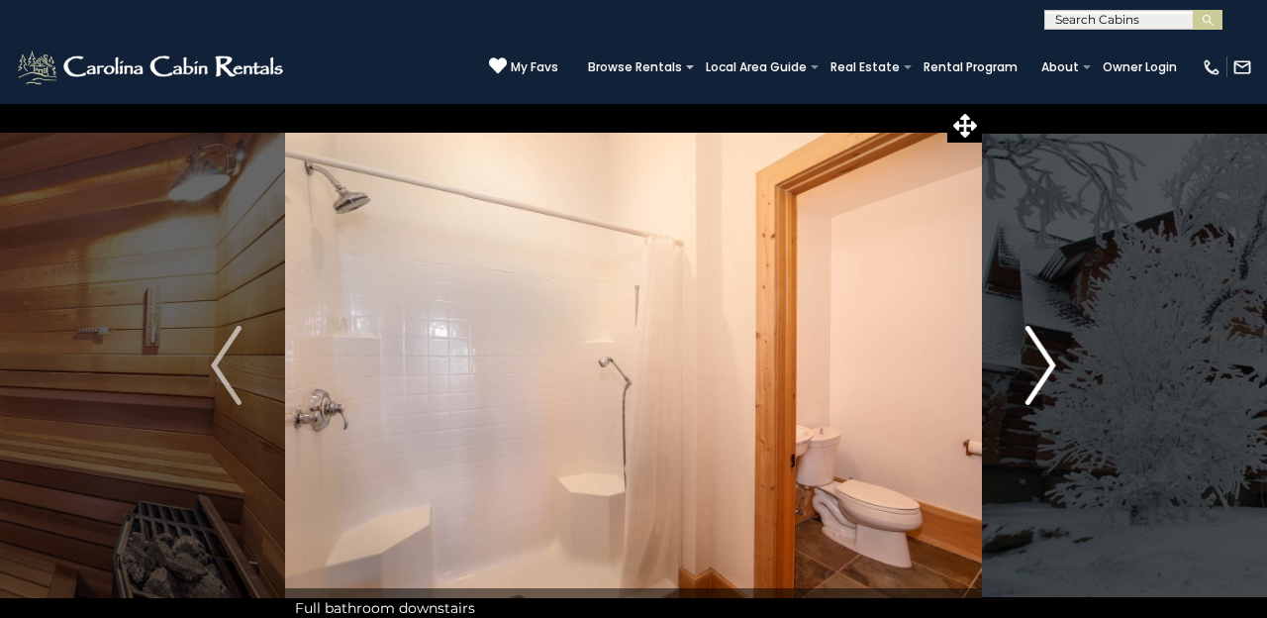
click at [1042, 362] on img "Next" at bounding box center [1040, 365] width 30 height 79
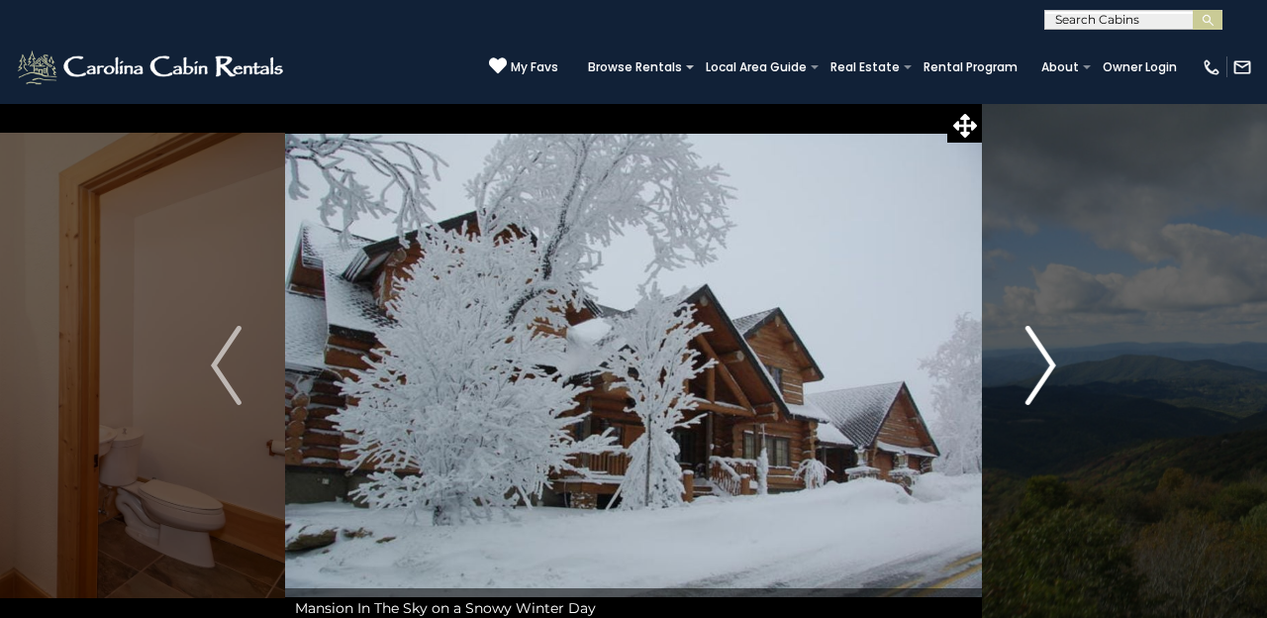
click at [1042, 362] on img "Next" at bounding box center [1040, 365] width 30 height 79
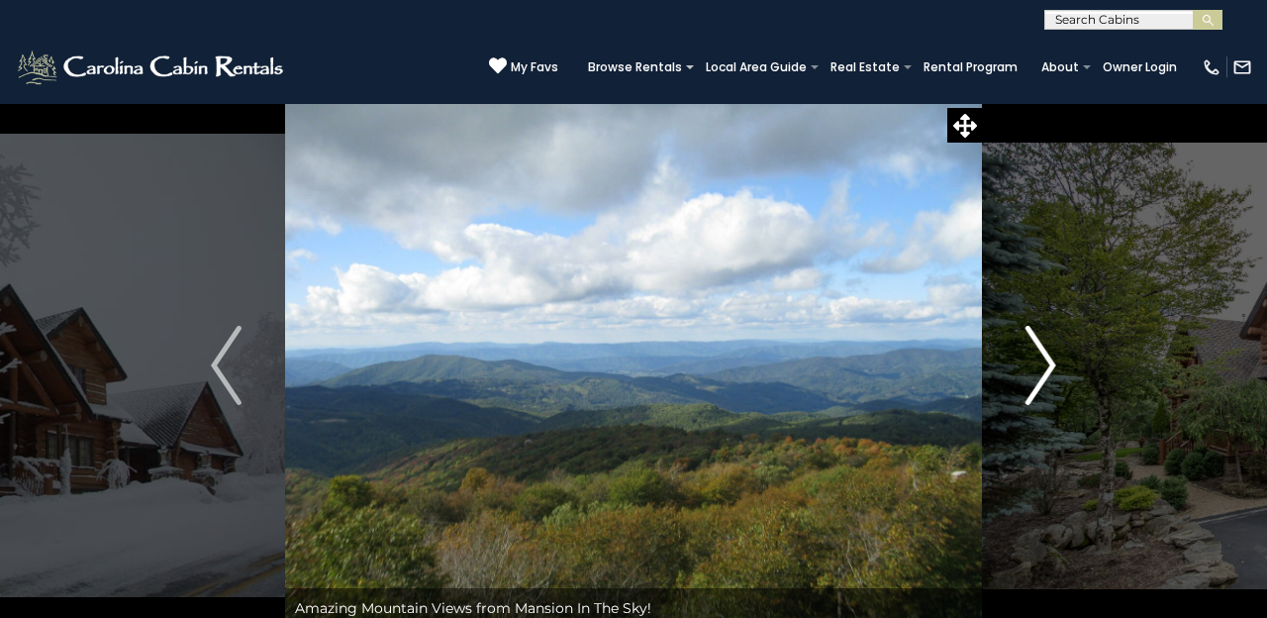
click at [1042, 362] on img "Next" at bounding box center [1040, 365] width 30 height 79
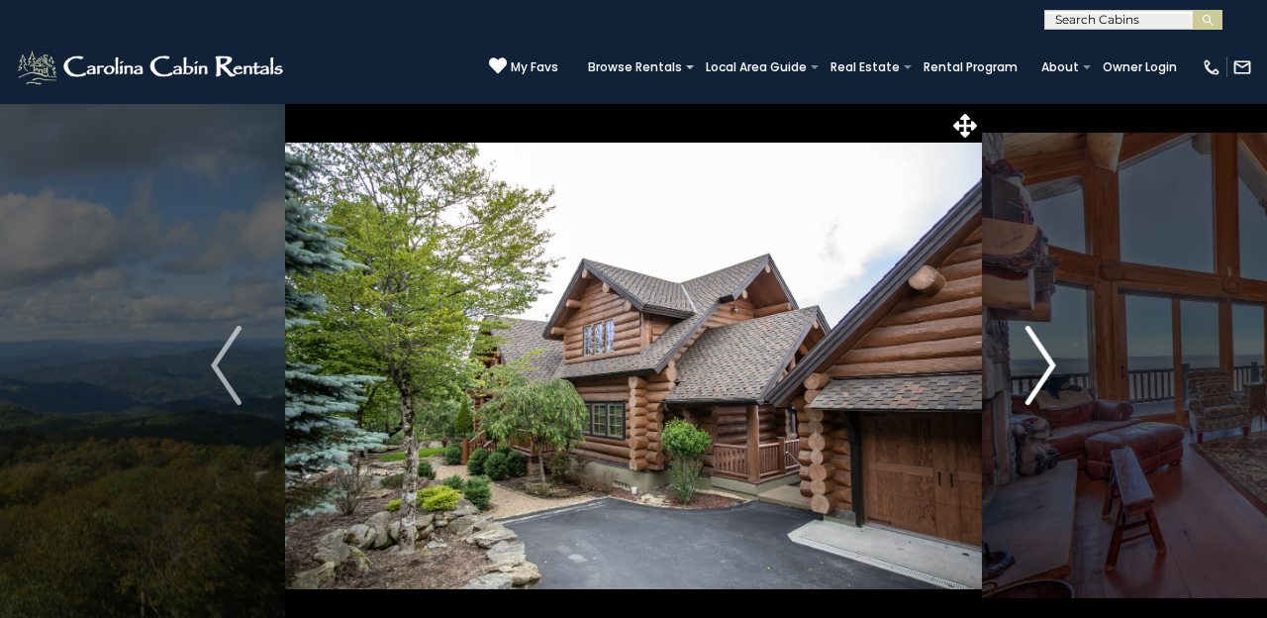
click at [1042, 362] on img "Next" at bounding box center [1040, 365] width 30 height 79
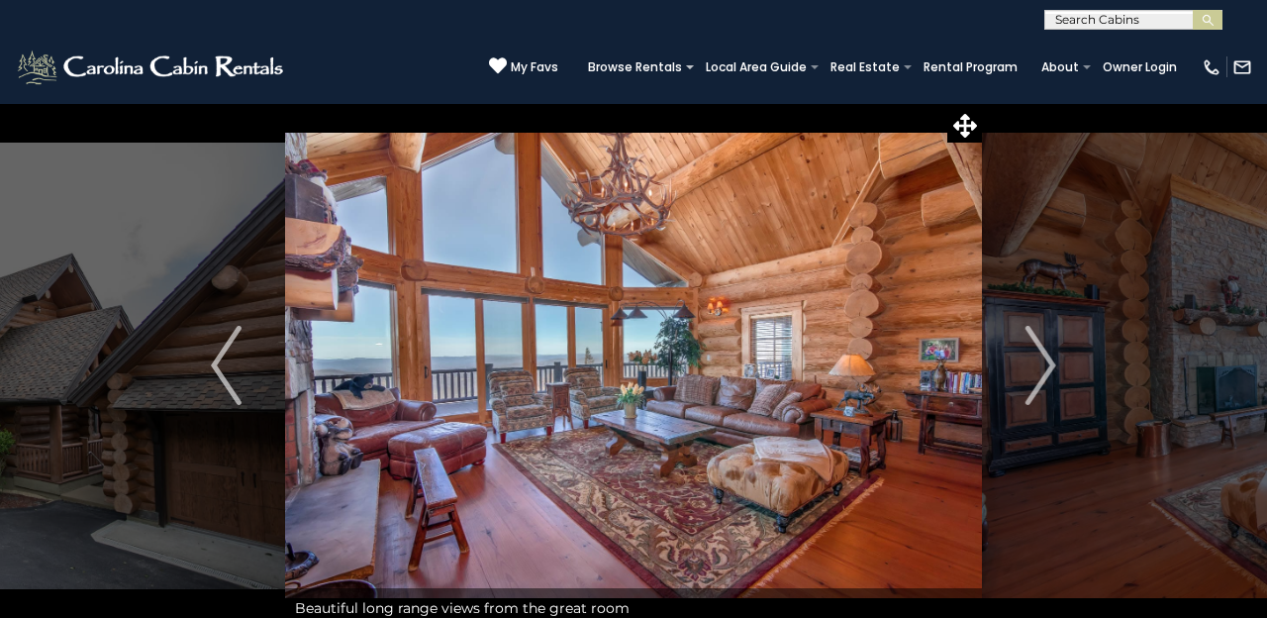
click at [722, 362] on img at bounding box center [633, 365] width 697 height 525
